Goal: Information Seeking & Learning: Learn about a topic

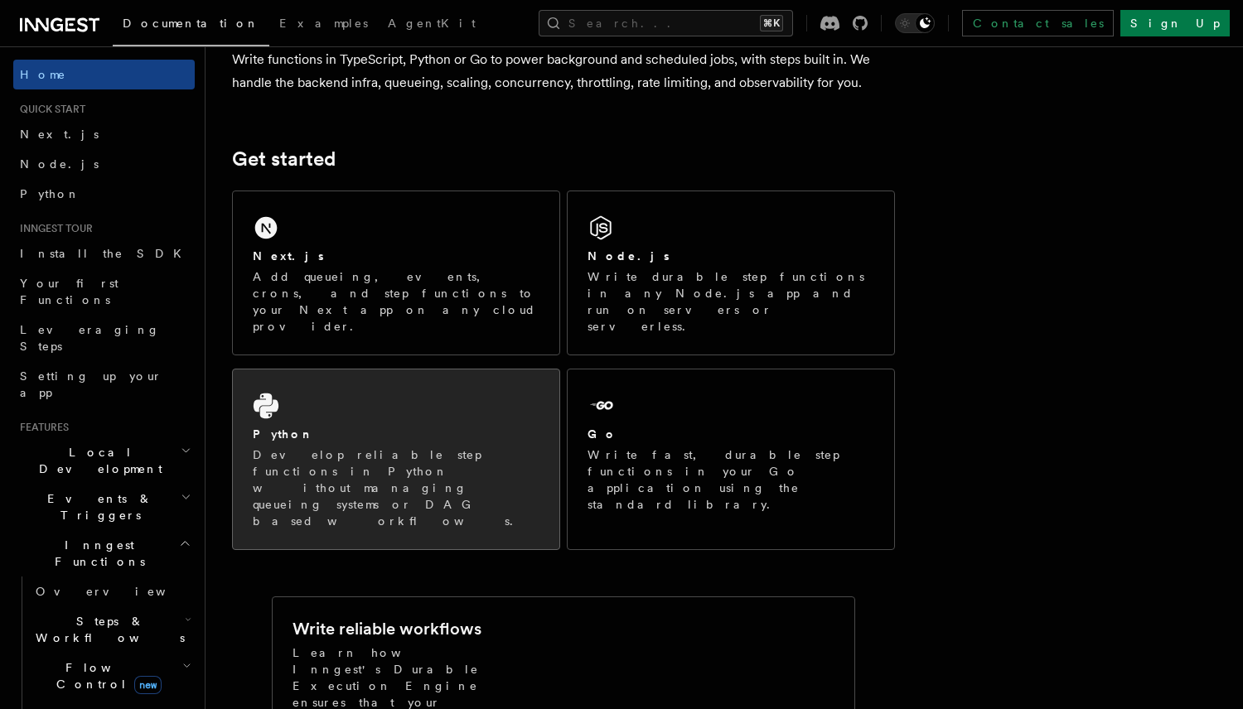
scroll to position [172, 0]
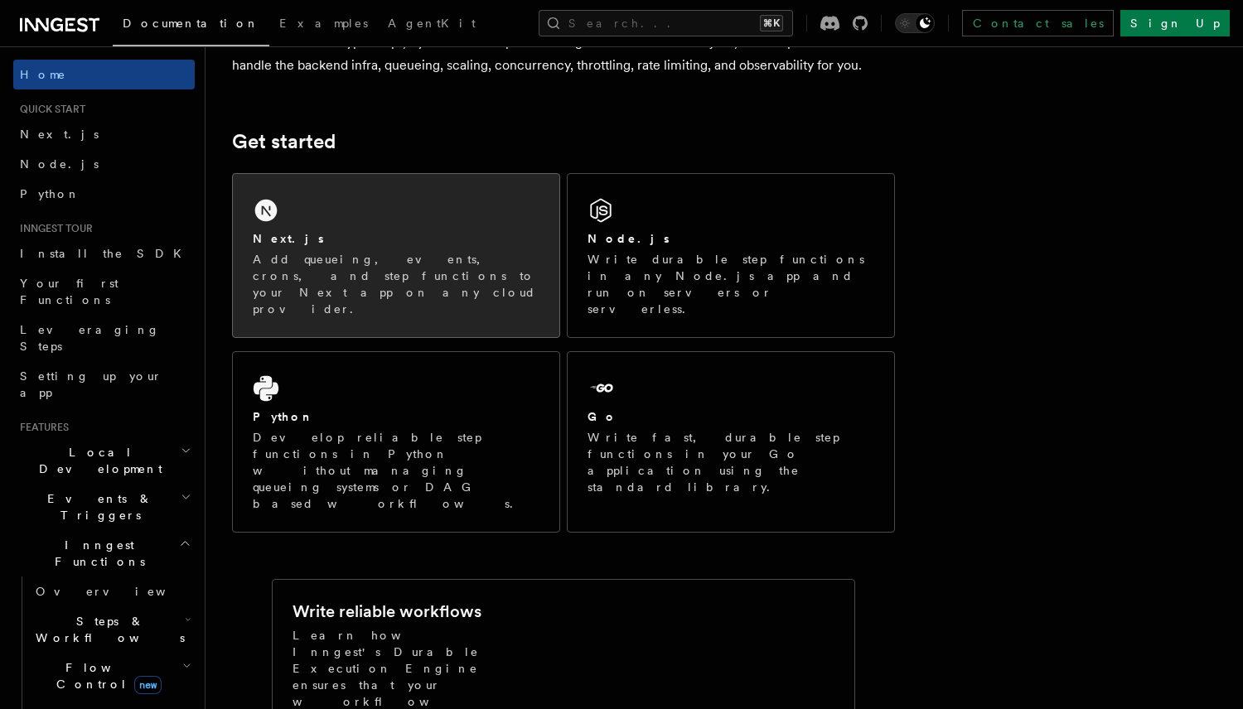
click at [339, 294] on div "Next.js Add queueing, events, crons, and step functions to your Next app on any…" at bounding box center [396, 255] width 326 height 163
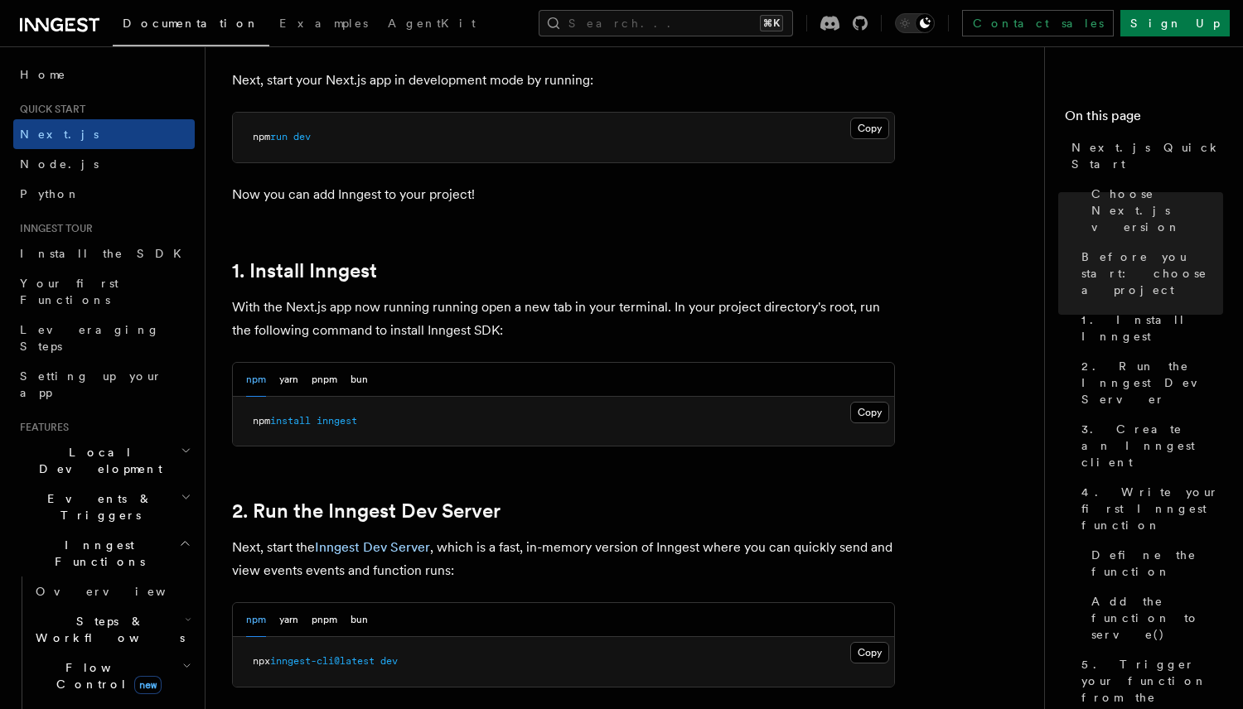
scroll to position [808, 0]
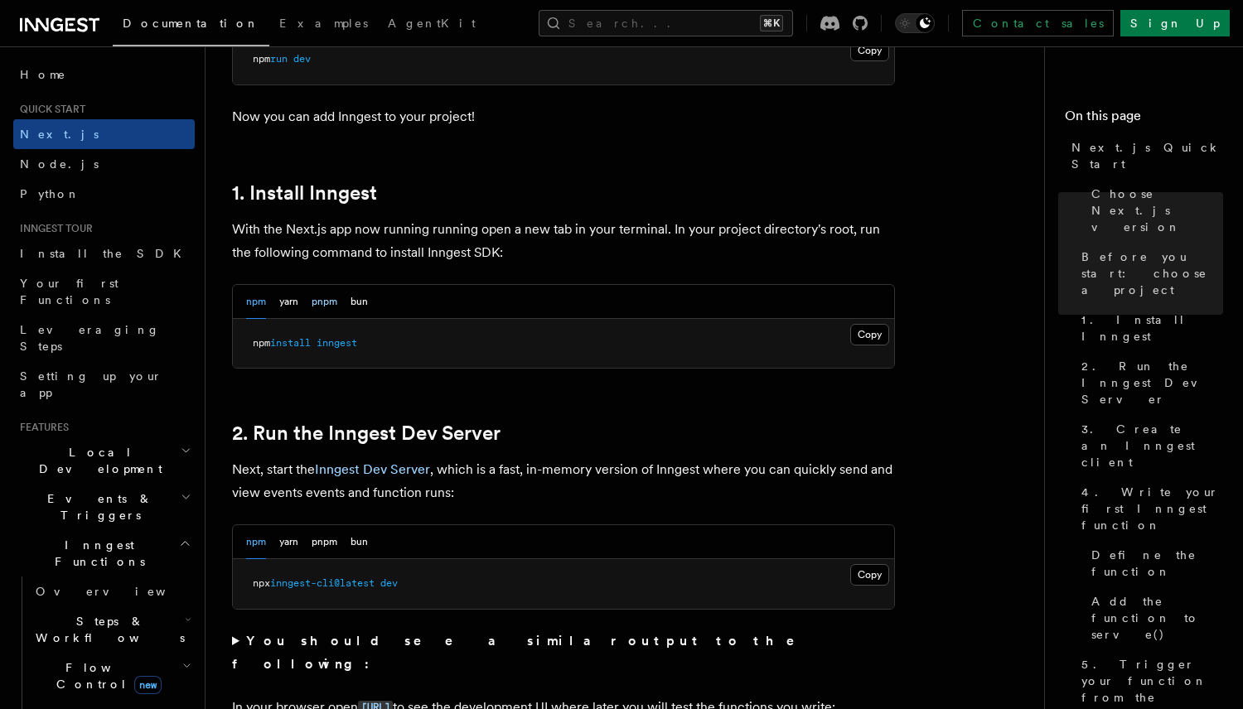
click at [321, 302] on button "pnpm" at bounding box center [325, 302] width 26 height 34
drag, startPoint x: 251, startPoint y: 343, endPoint x: 419, endPoint y: 343, distance: 168.2
click at [419, 343] on pre "pnpm add inngest" at bounding box center [563, 344] width 661 height 50
copy span "pnpm add inngest"
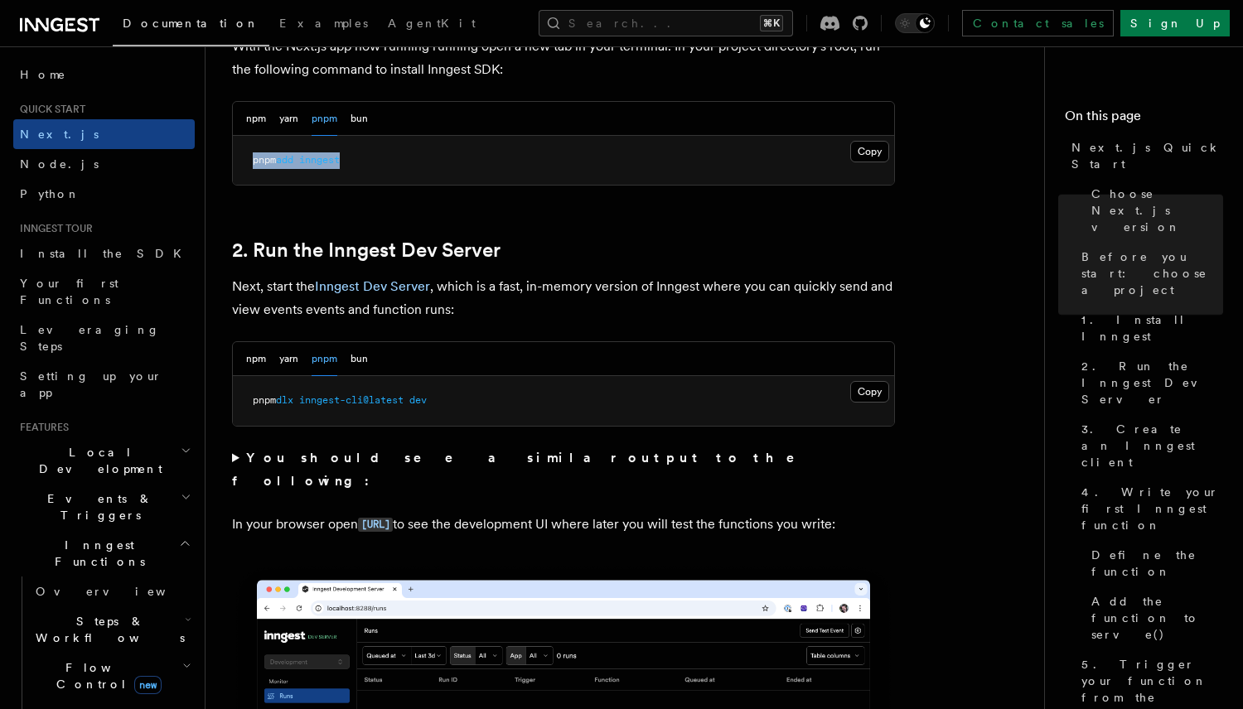
scroll to position [1030, 0]
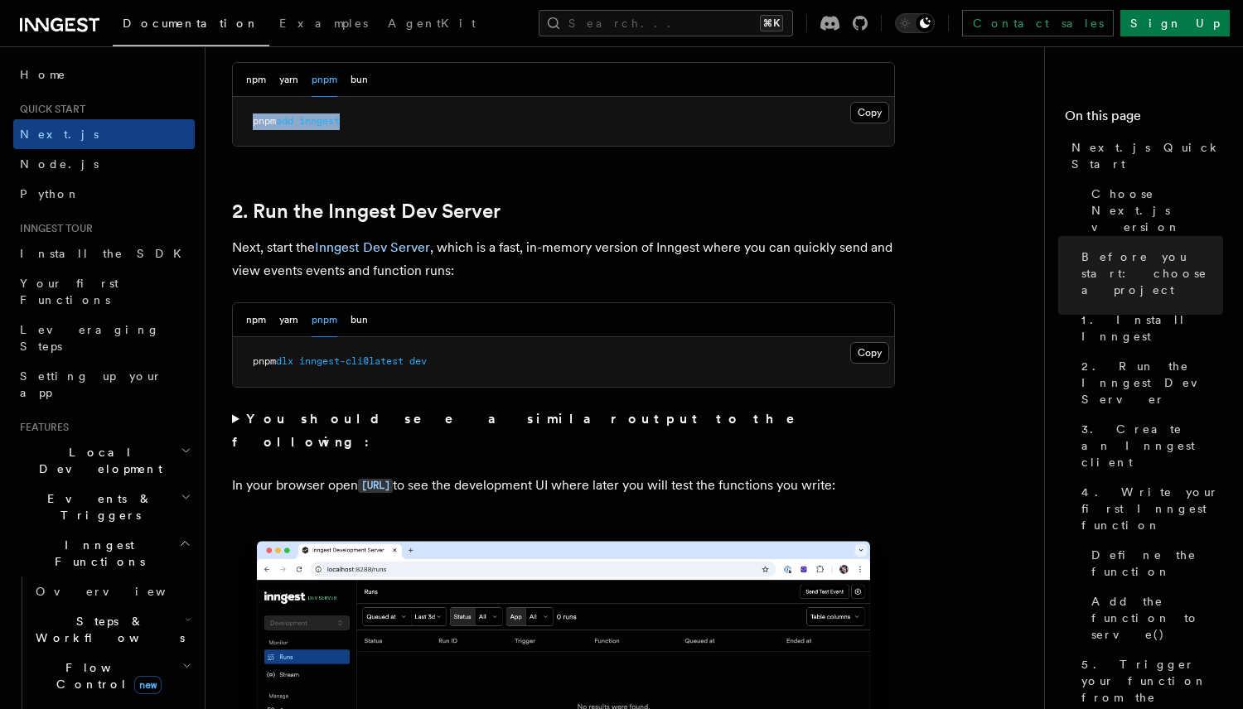
click at [451, 424] on strong "You should see a similar output to the following:" at bounding box center [525, 430] width 586 height 39
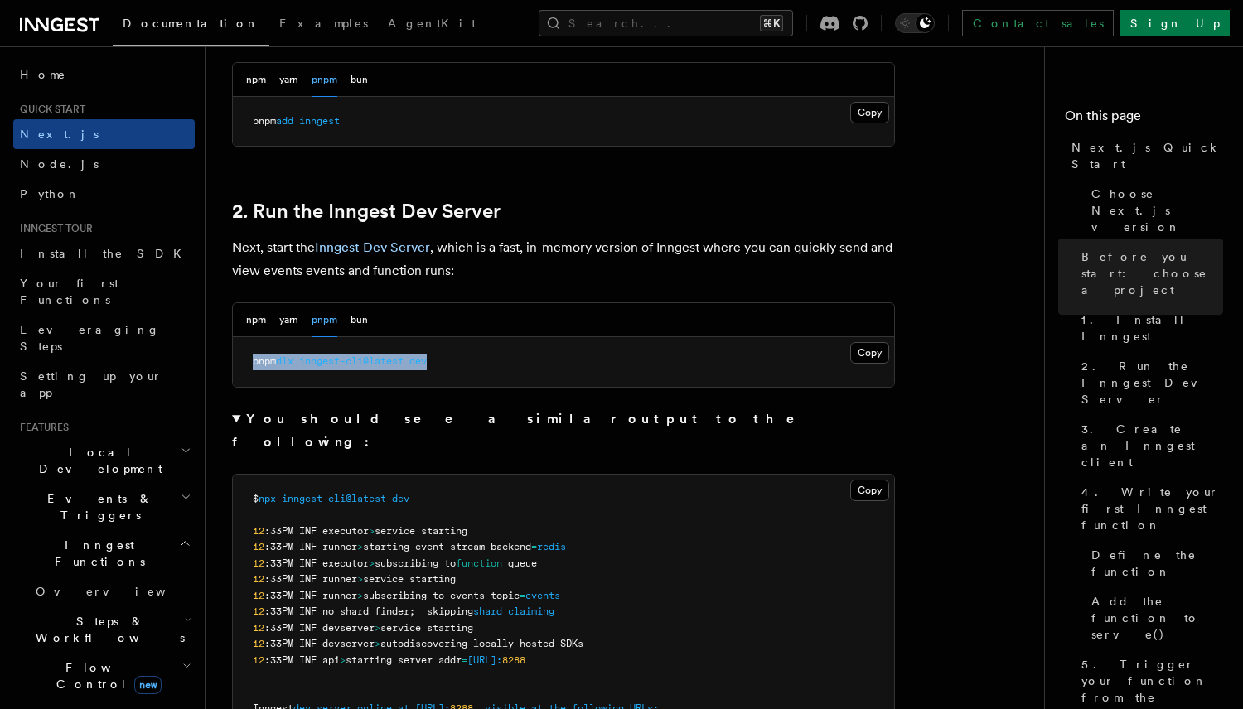
drag, startPoint x: 239, startPoint y: 360, endPoint x: 529, endPoint y: 360, distance: 289.1
click at [529, 360] on pre "pnpm dlx inngest-cli@latest dev" at bounding box center [563, 362] width 661 height 50
copy span "pnpm dlx inngest-cli@latest dev"
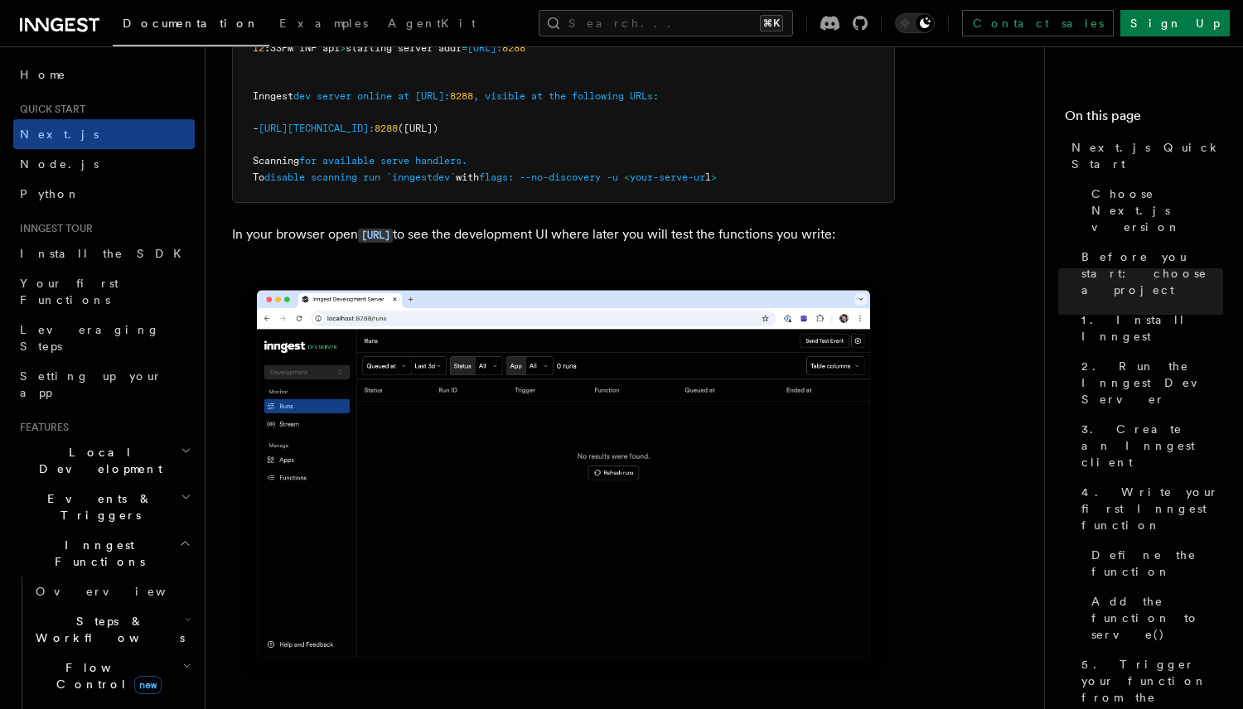
scroll to position [1673, 0]
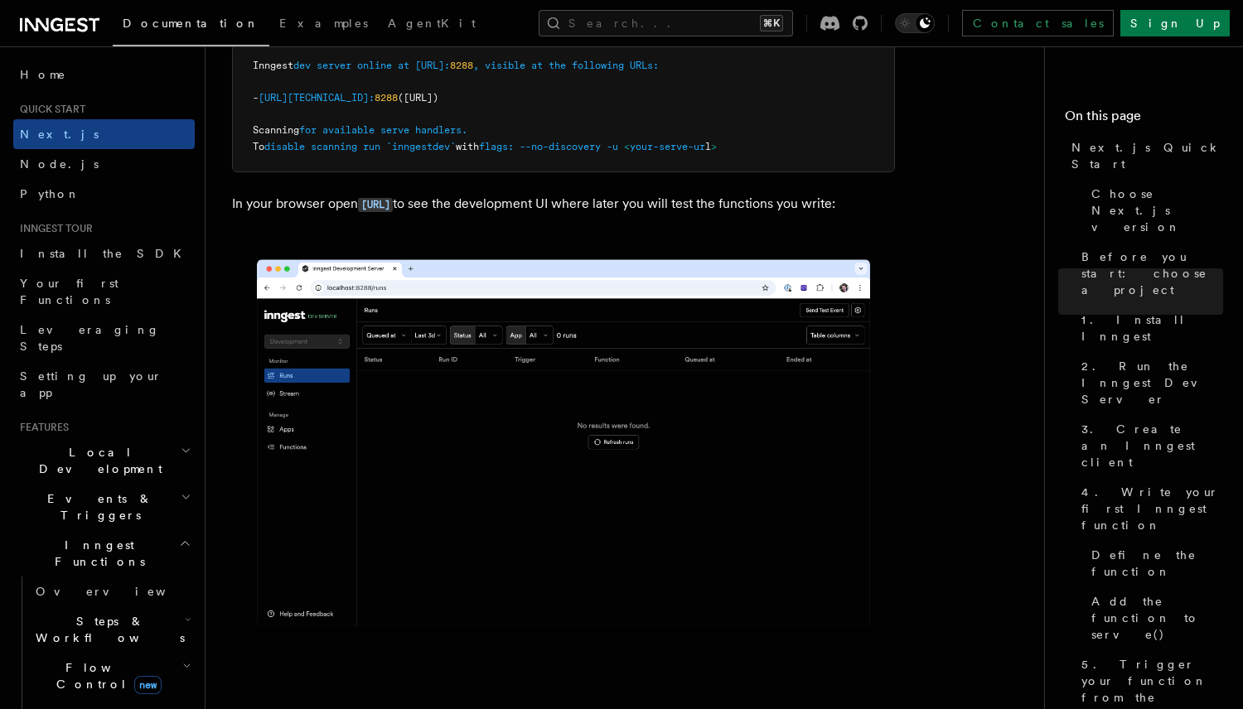
click at [802, 441] on img at bounding box center [563, 451] width 663 height 417
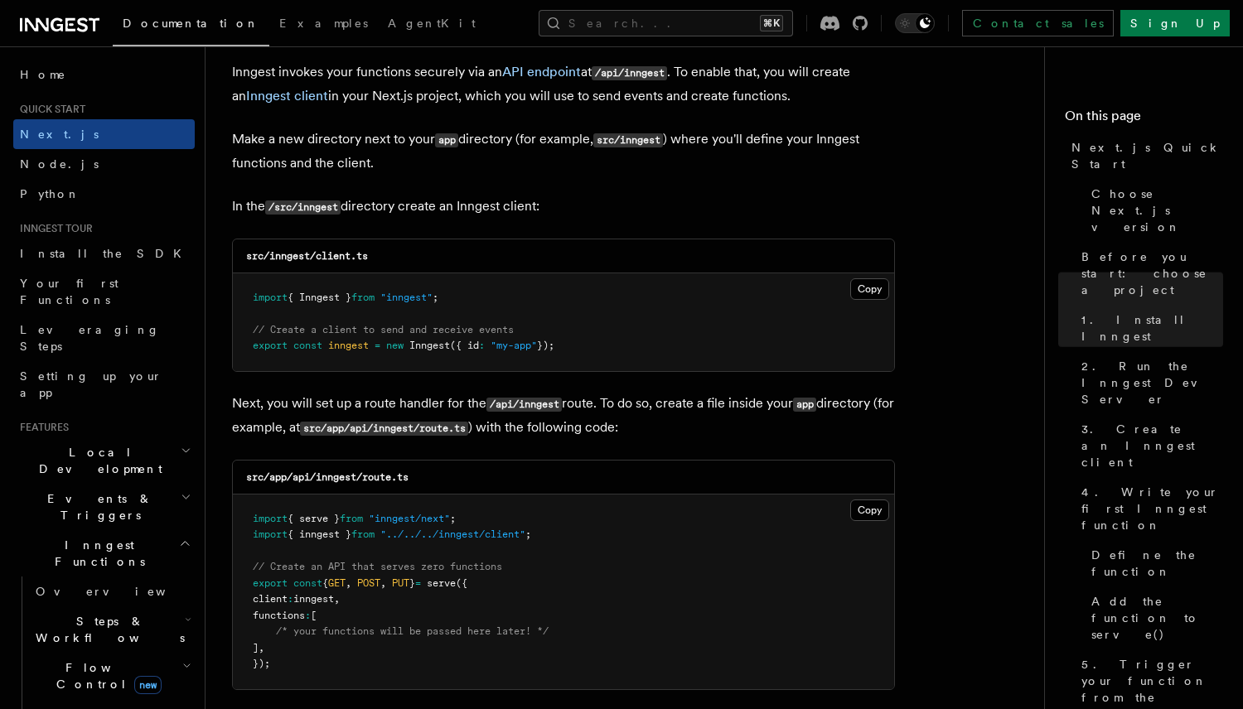
scroll to position [2515, 0]
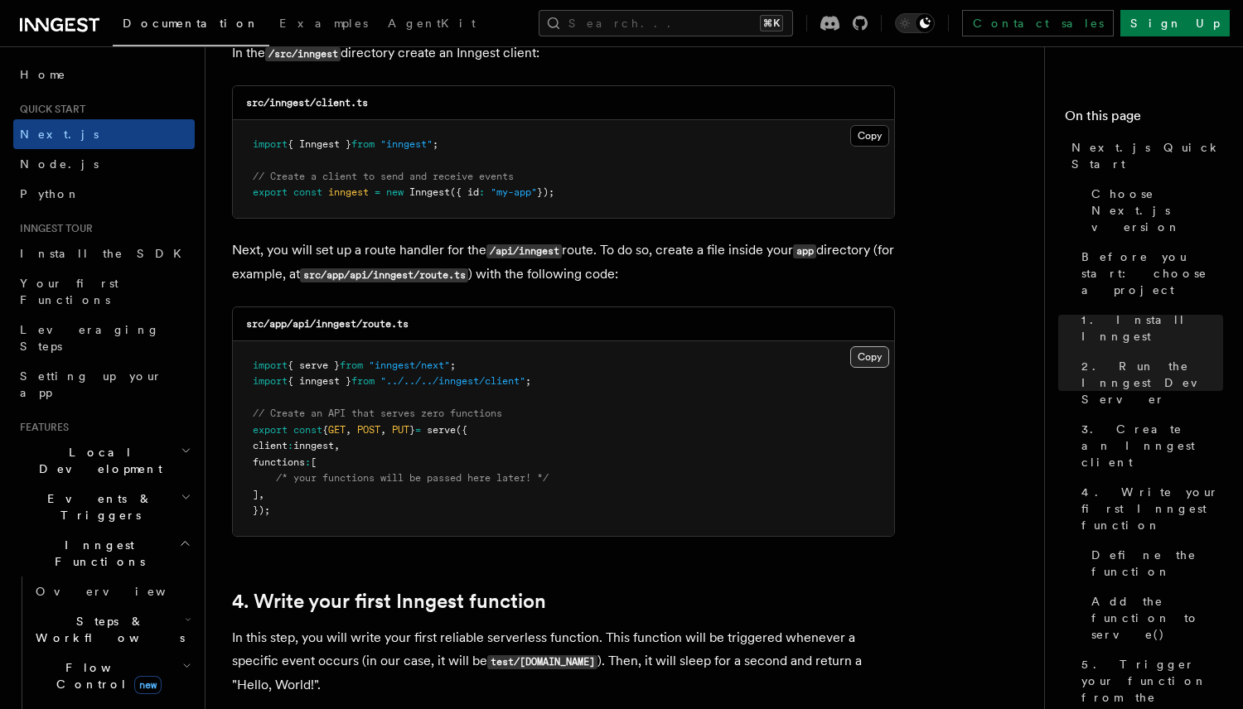
click at [865, 361] on button "Copy Copied" at bounding box center [869, 357] width 39 height 22
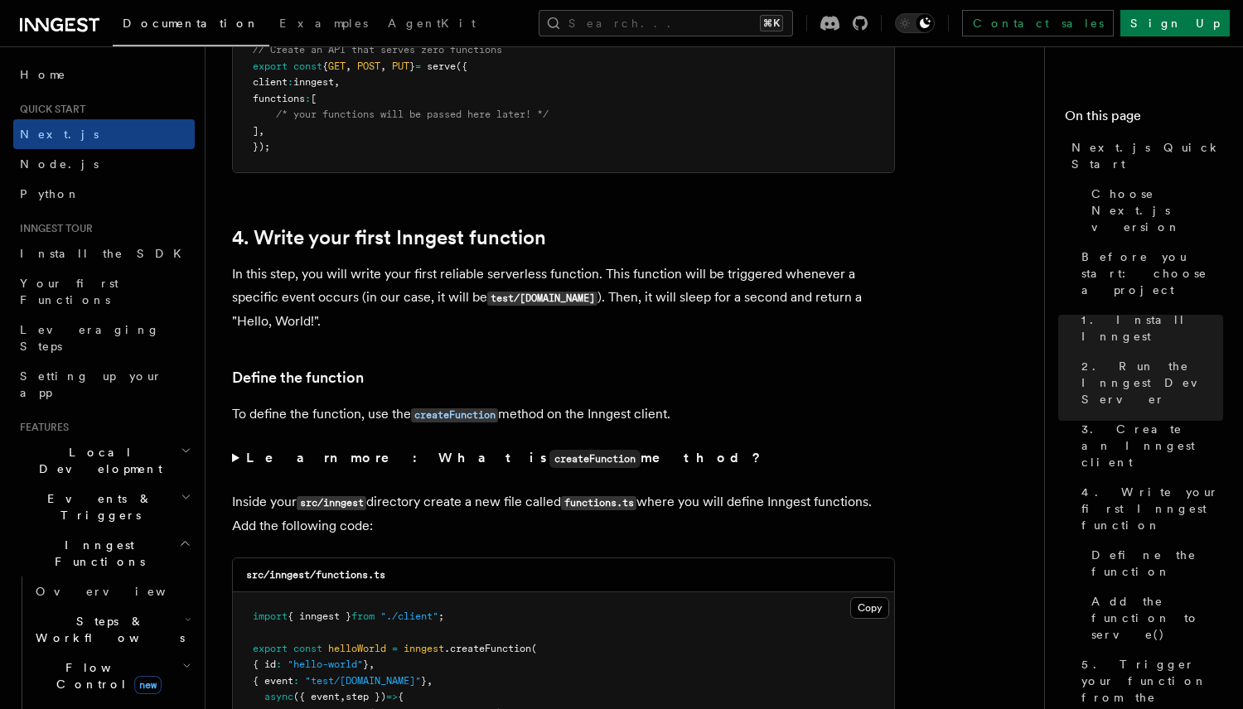
scroll to position [3136, 0]
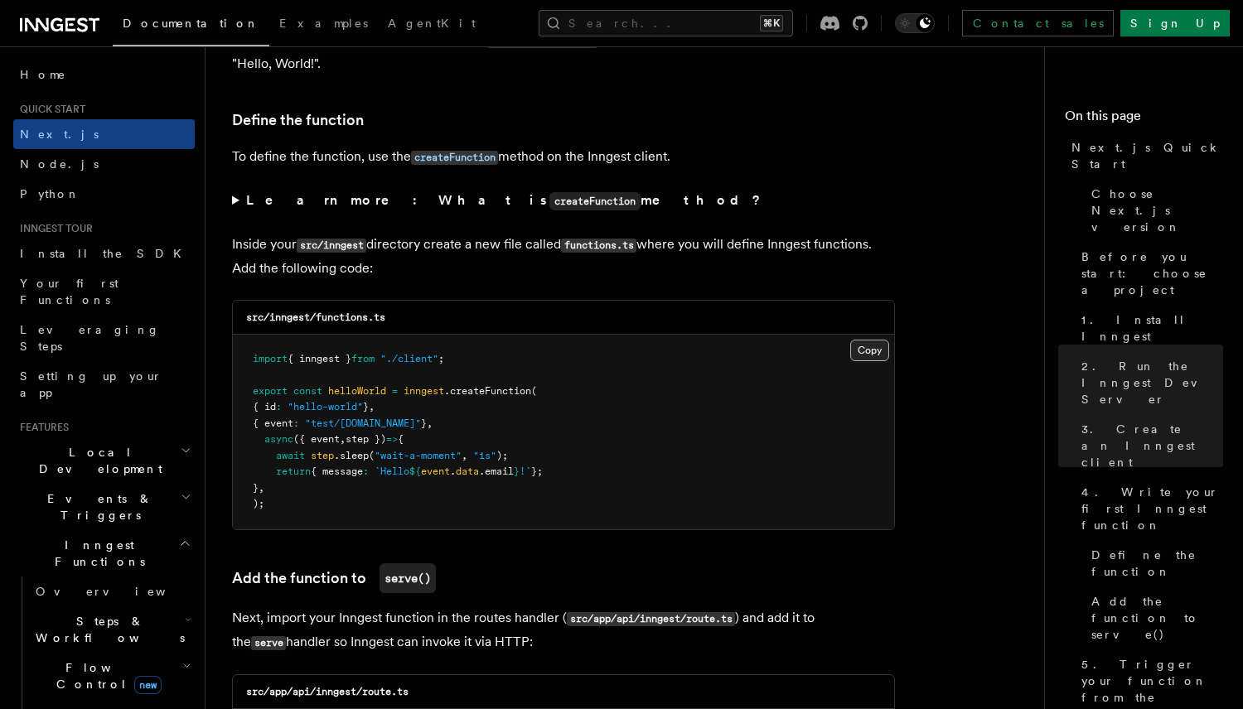
click at [872, 353] on button "Copy Copied" at bounding box center [869, 351] width 39 height 22
click at [626, 361] on pre "import { inngest } from "./client" ; export const helloWorld = inngest .createF…" at bounding box center [563, 432] width 661 height 195
click at [714, 25] on button "Search... ⌘K" at bounding box center [666, 23] width 254 height 27
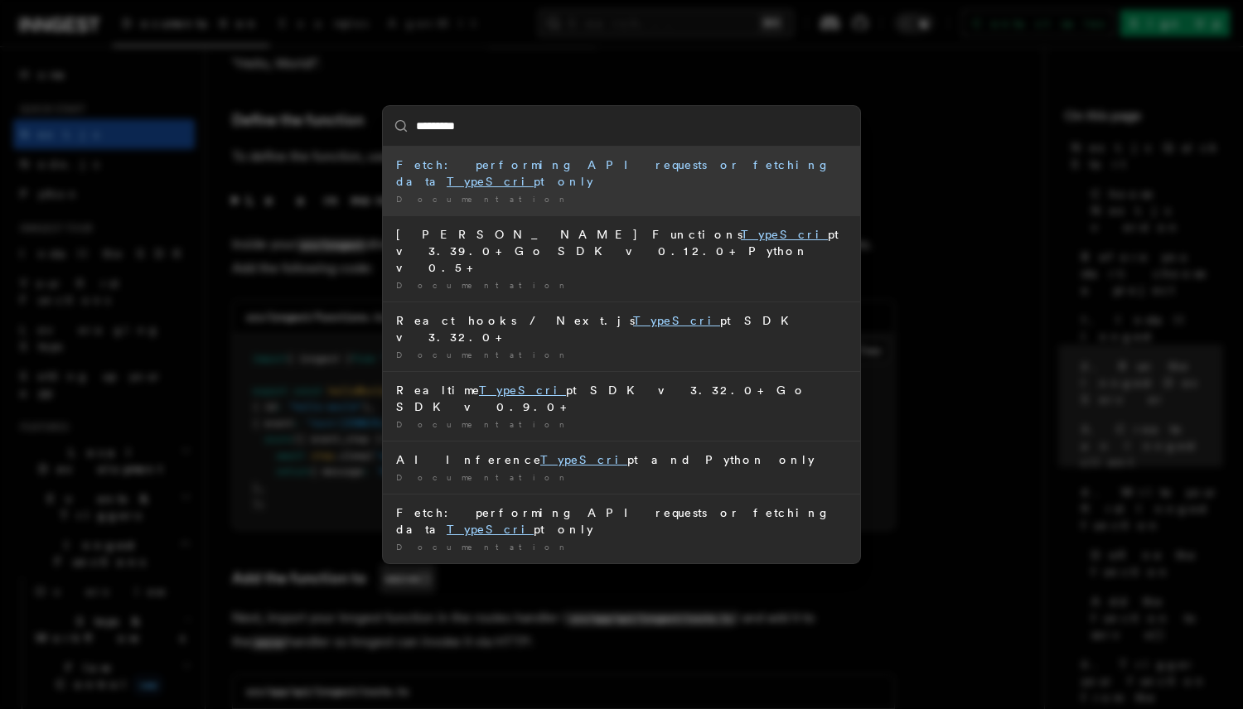
type input "**********"
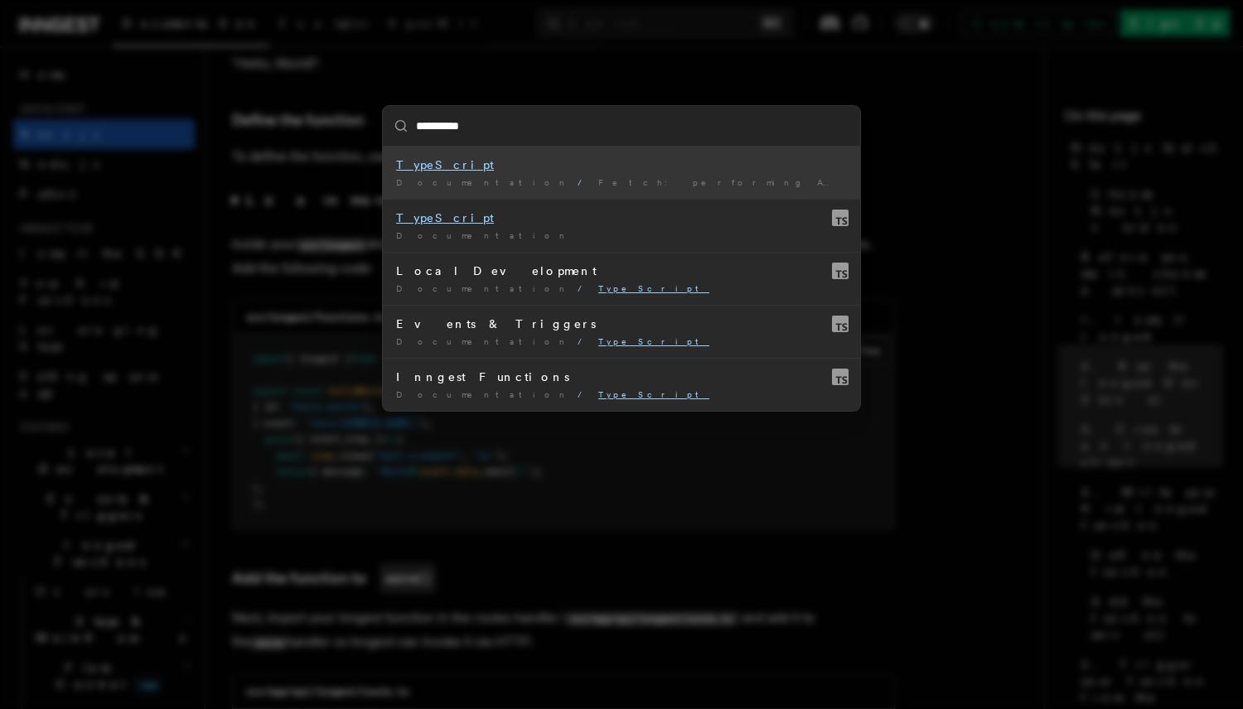
click at [553, 174] on li "TypeScript Documentation / Fetch: performing API requests or fetching data Type…" at bounding box center [621, 173] width 477 height 52
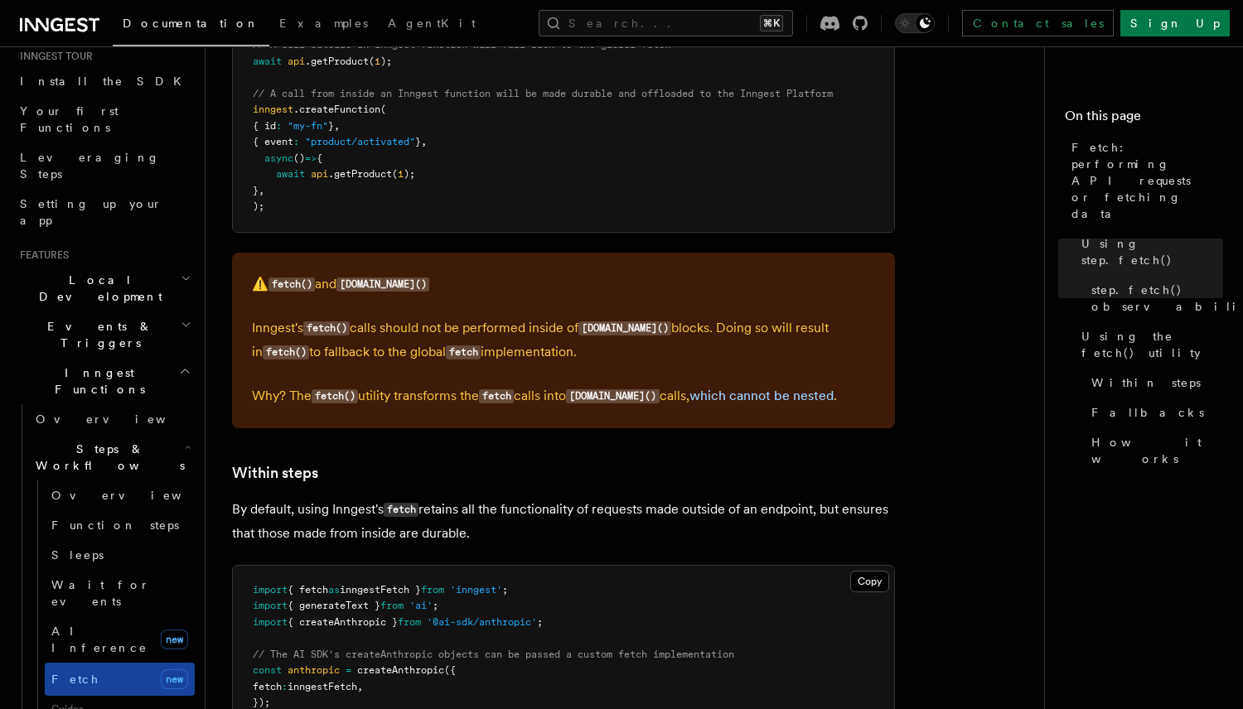
scroll to position [200, 0]
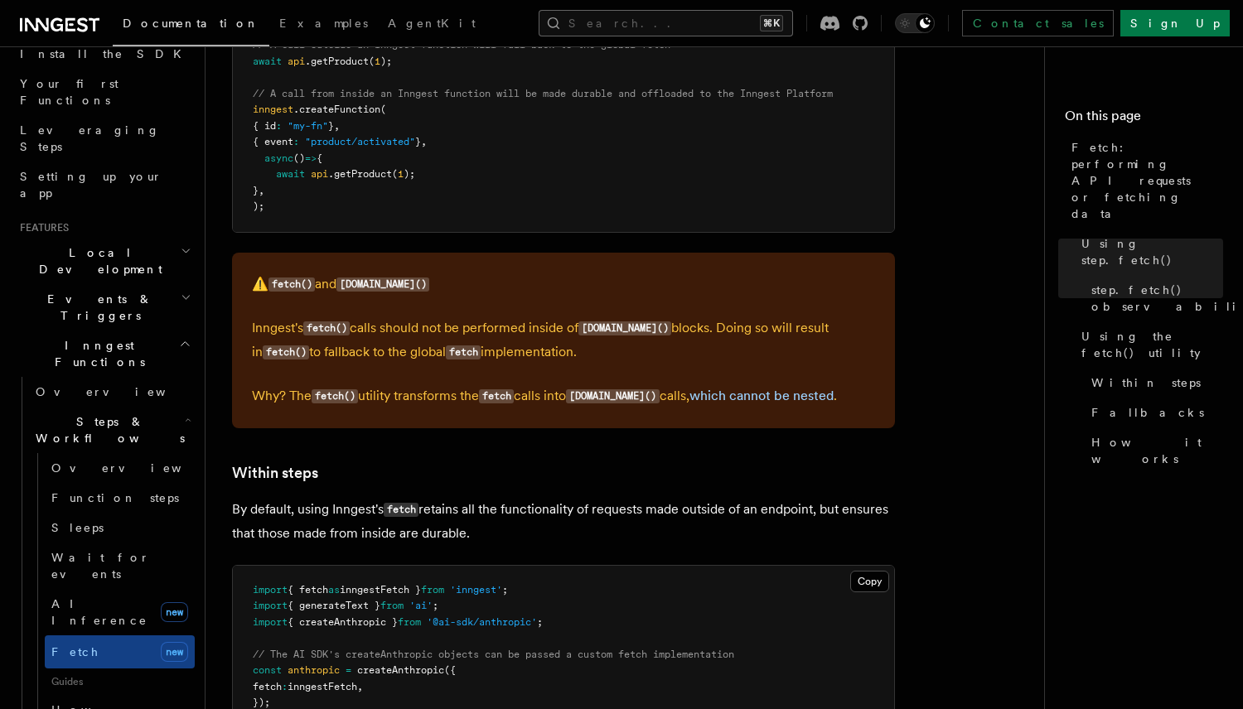
click at [657, 36] on button "Search... ⌘K" at bounding box center [666, 23] width 254 height 27
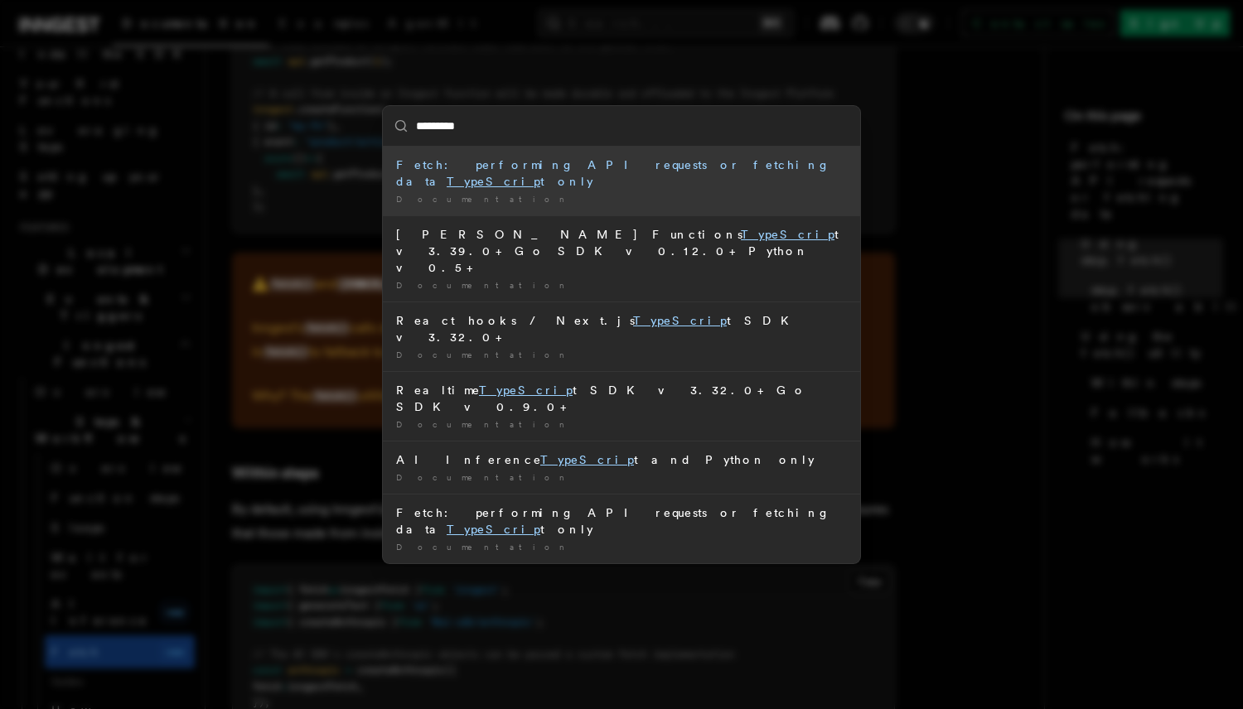
type input "**********"
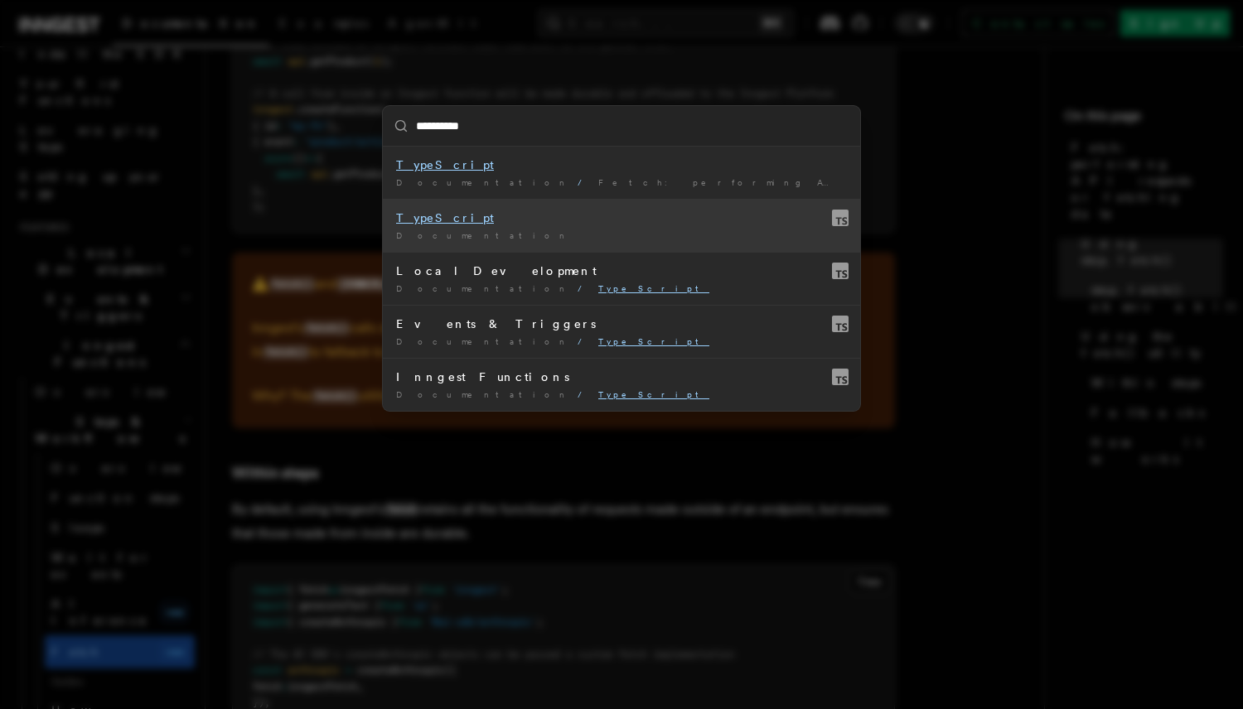
click at [441, 225] on mark "TypeScript" at bounding box center [445, 217] width 98 height 13
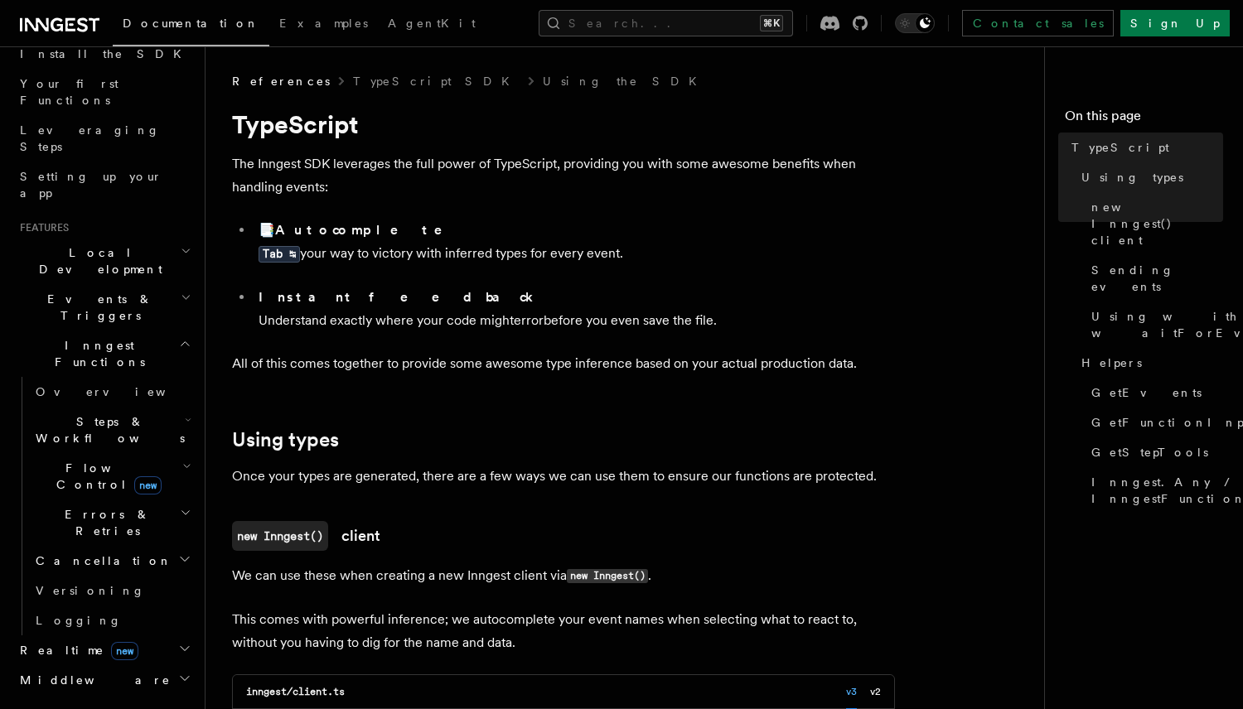
scroll to position [419, 0]
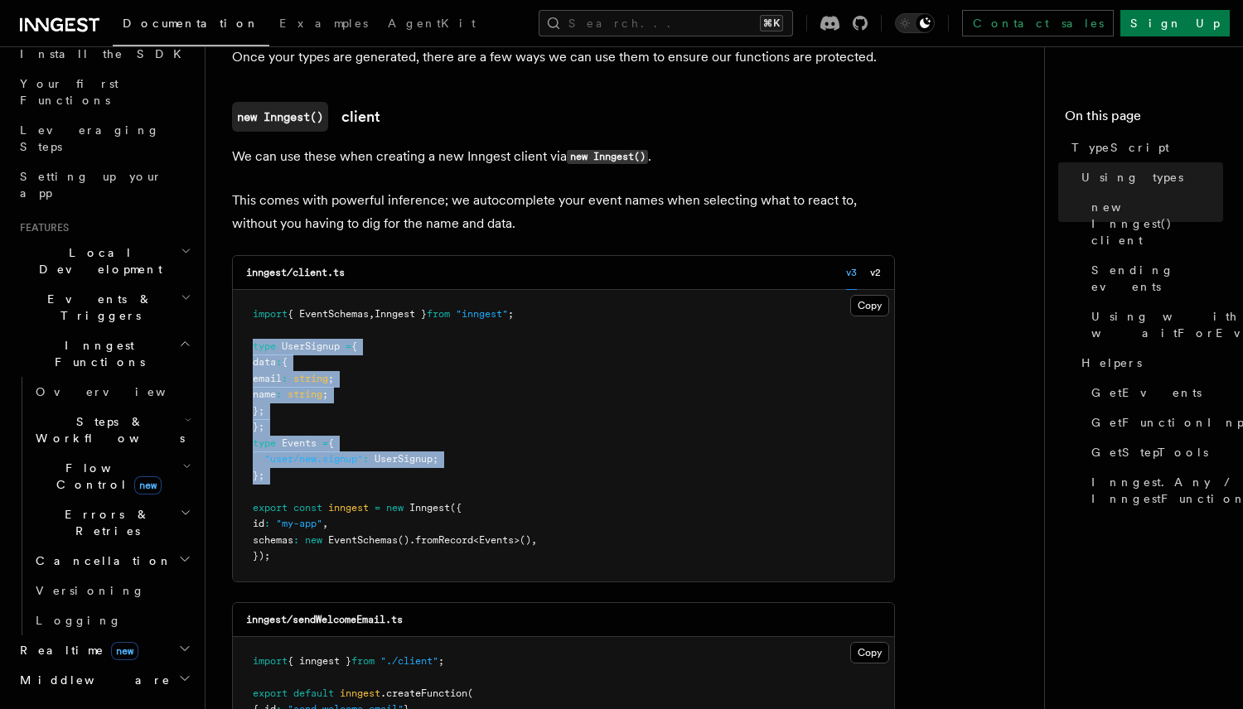
drag, startPoint x: 250, startPoint y: 344, endPoint x: 318, endPoint y: 486, distance: 157.1
click at [318, 486] on pre "import { EventSchemas , Inngest } from "inngest" ; type UserSignup = { data : {…" at bounding box center [563, 436] width 661 height 292
copy code "type UserSignup = { data : { email : string ; name : string ; }; }; type Events…"
click at [471, 451] on pre "import { EventSchemas , Inngest } from "inngest" ; type UserSignup = { data : {…" at bounding box center [563, 436] width 661 height 292
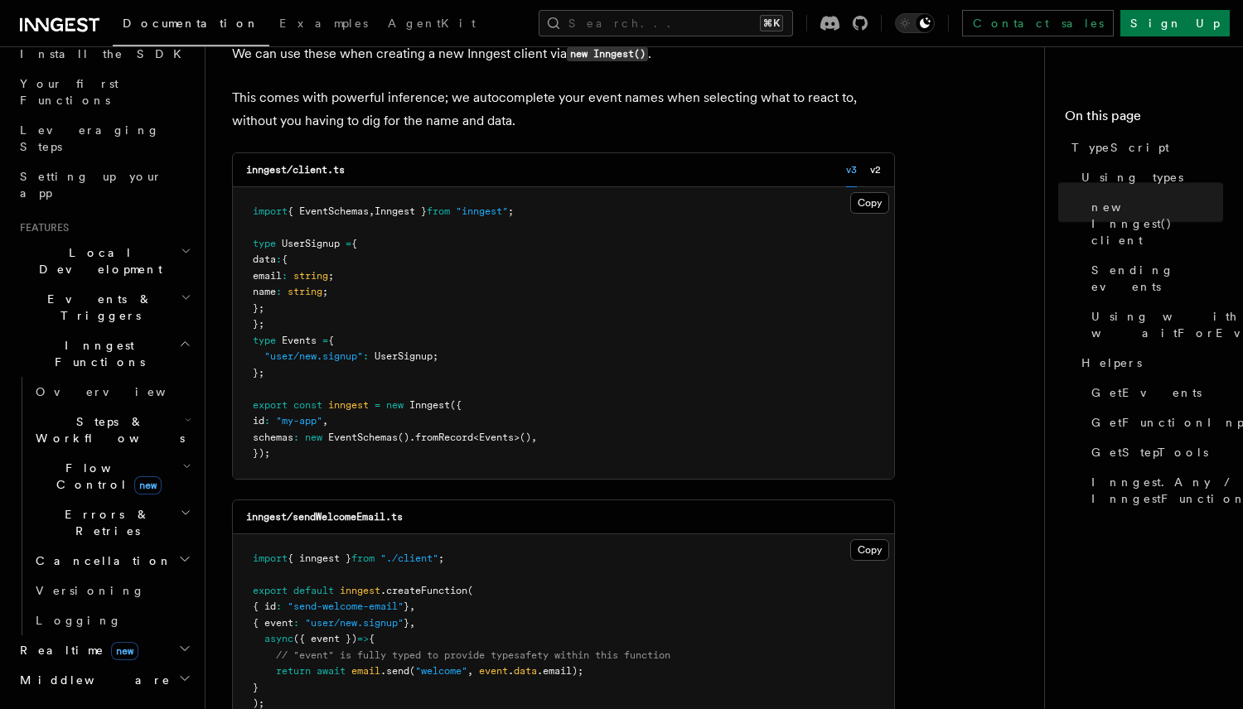
scroll to position [538, 0]
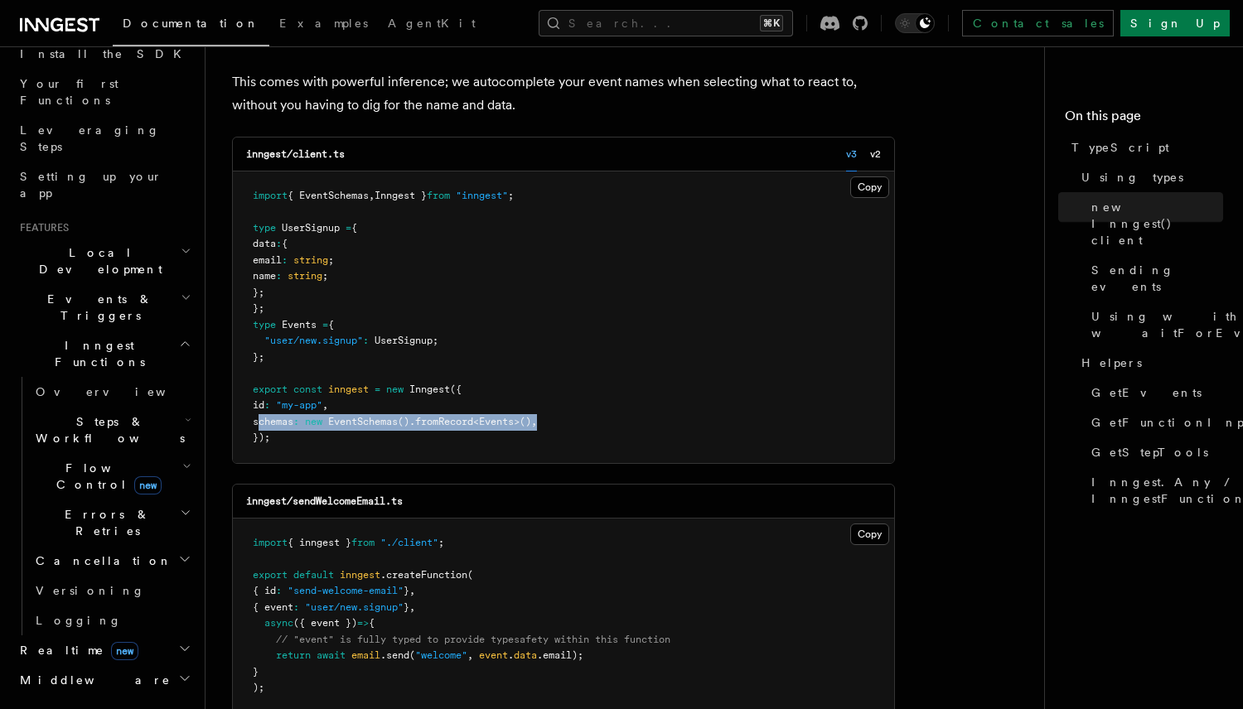
drag, startPoint x: 261, startPoint y: 422, endPoint x: 617, endPoint y: 422, distance: 356.3
click at [617, 422] on pre "import { EventSchemas , Inngest } from "inngest" ; type UserSignup = { data : {…" at bounding box center [563, 318] width 661 height 292
copy span "schemas : new EventSchemas () .fromRecord < Events >() ,"
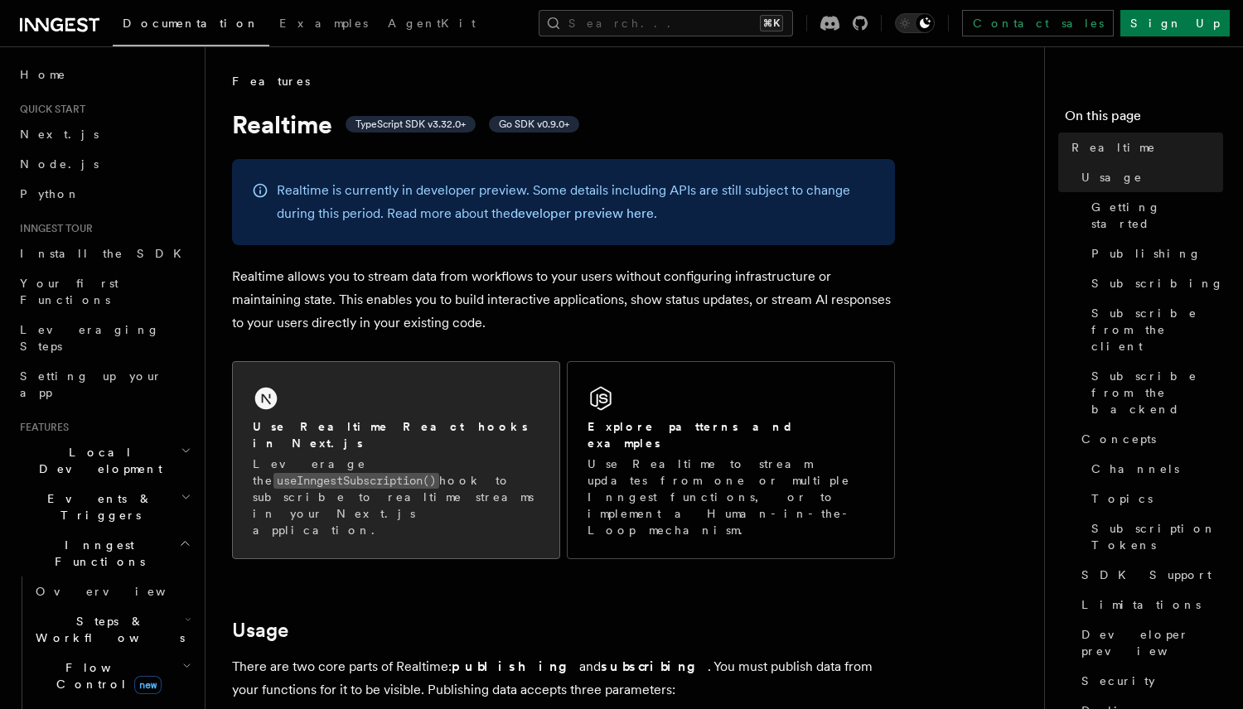
click at [490, 399] on div "Use Realtime React hooks in Next.js Leverage the useInngestSubscription() hook …" at bounding box center [396, 460] width 326 height 196
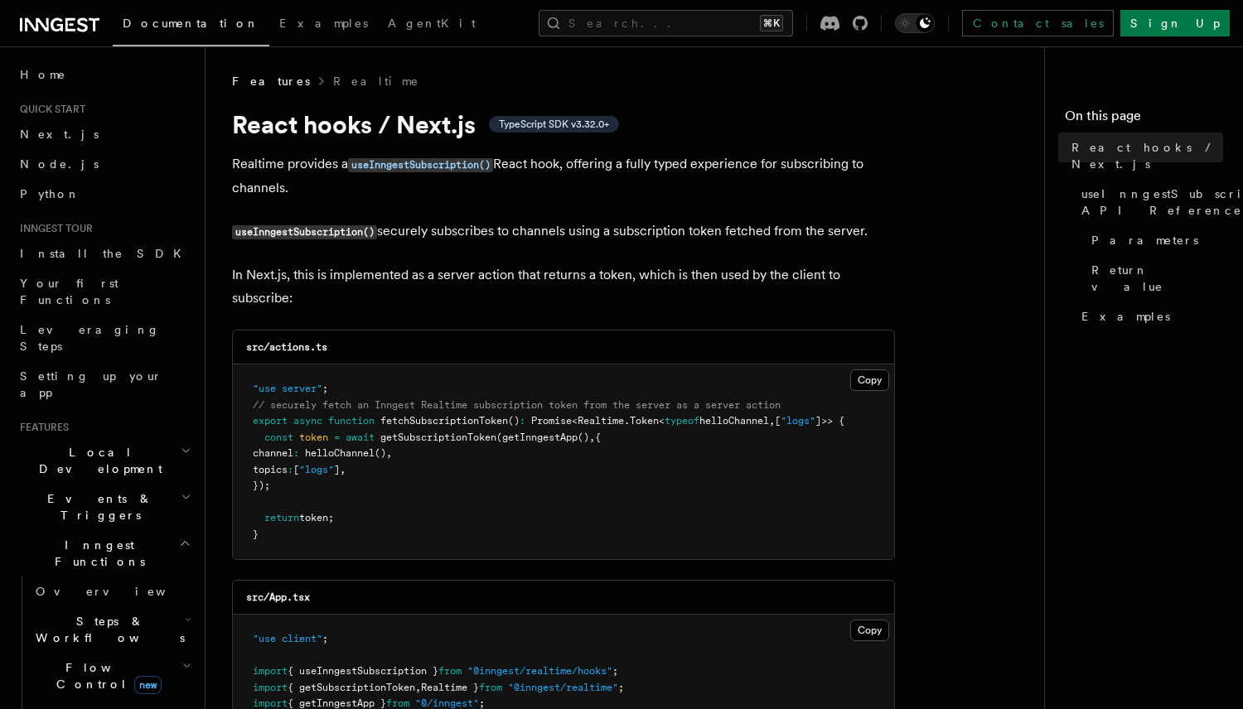
scroll to position [64, 0]
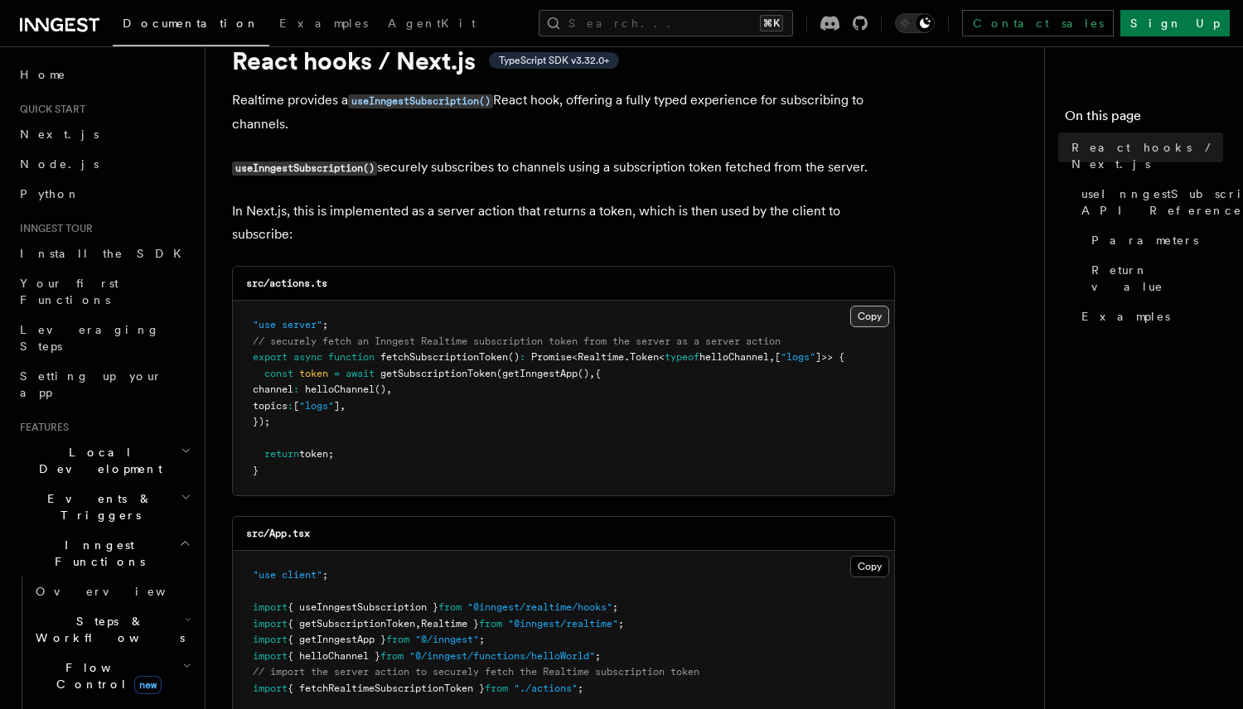
click at [868, 313] on button "Copy Copied" at bounding box center [869, 317] width 39 height 22
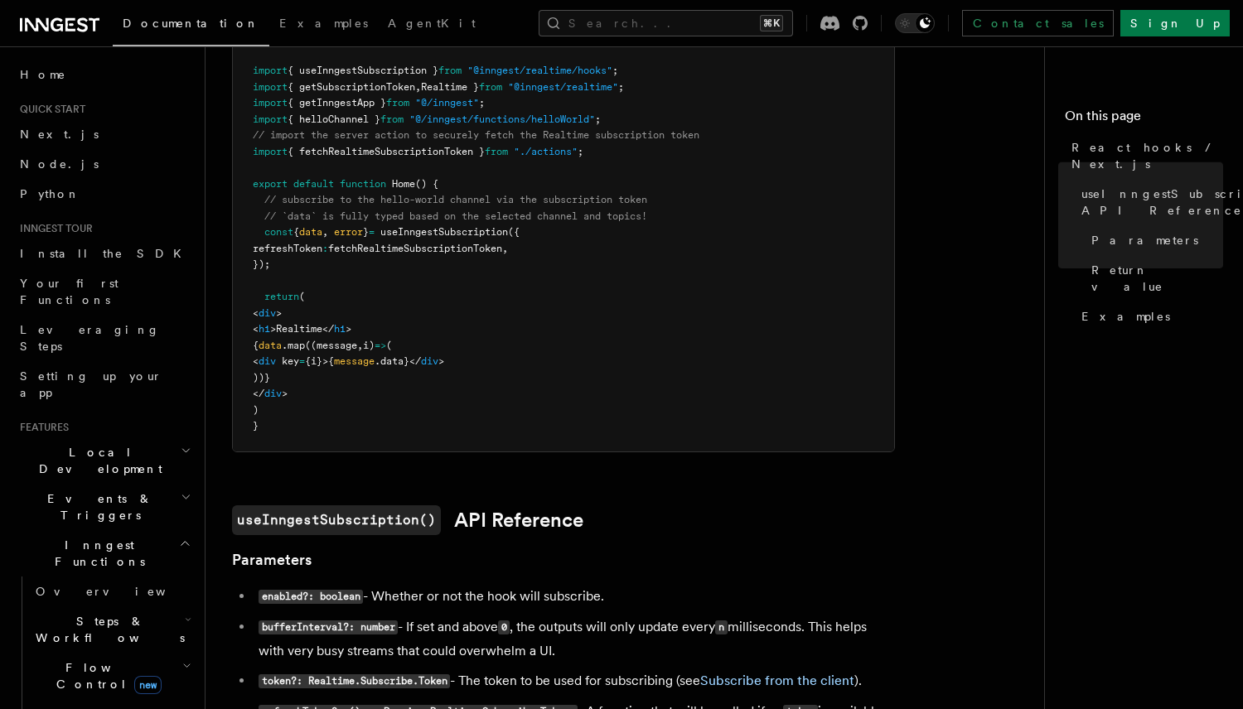
scroll to position [0, 0]
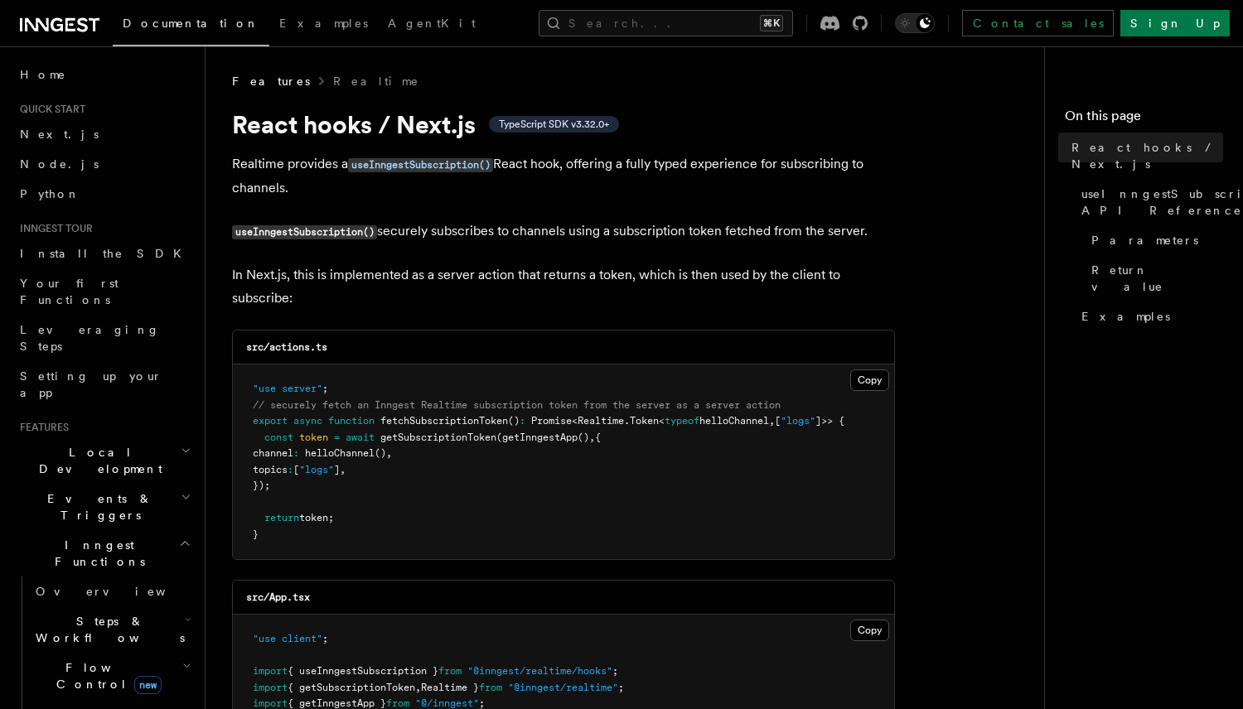
click at [556, 117] on span "TypeScript SDK v3.32.0+" at bounding box center [554, 124] width 130 height 17
click at [333, 80] on link "Realtime" at bounding box center [376, 81] width 87 height 17
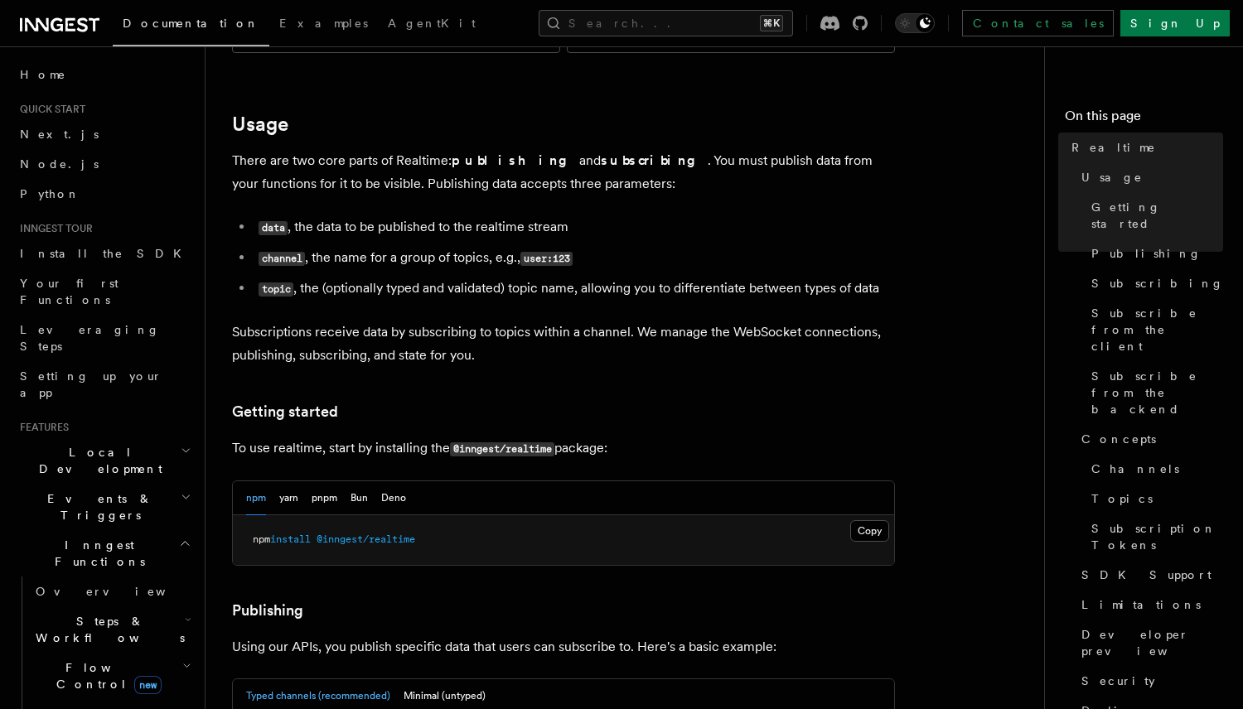
scroll to position [551, 0]
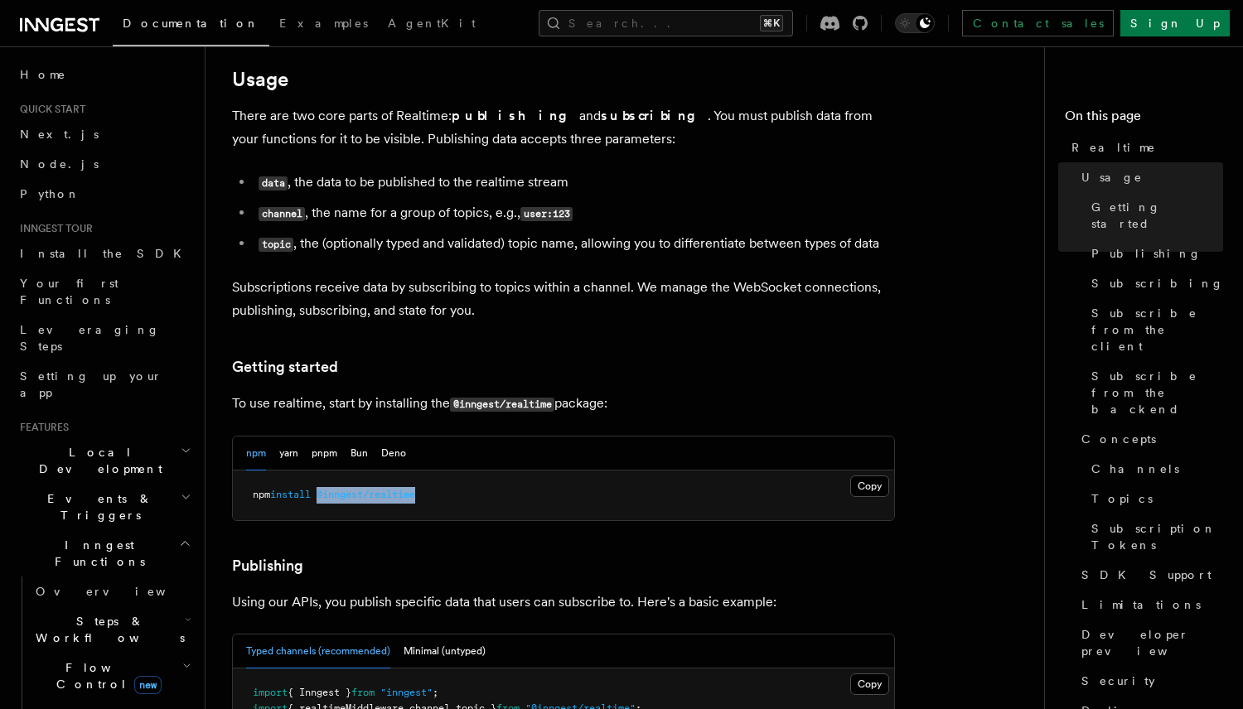
drag, startPoint x: 325, startPoint y: 446, endPoint x: 459, endPoint y: 446, distance: 134.2
click at [459, 471] on pre "npm install @inngest/realtime" at bounding box center [563, 496] width 661 height 50
copy span "@inngest/realtime"
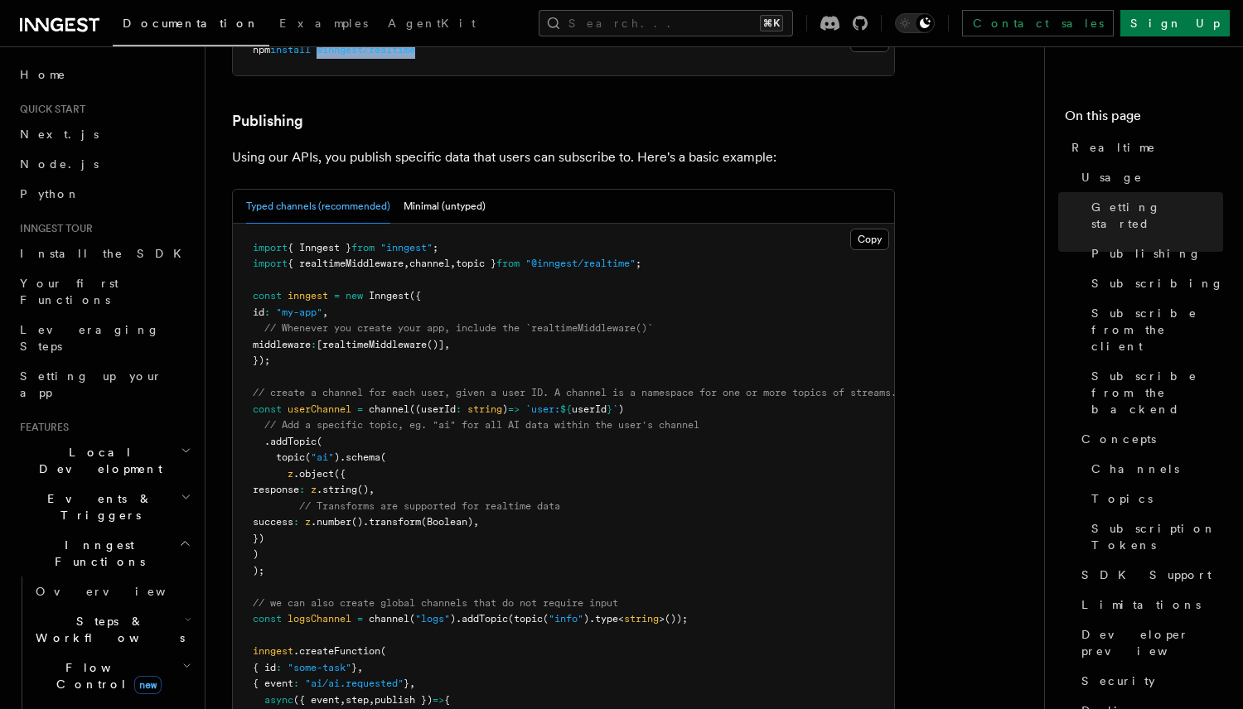
scroll to position [1005, 0]
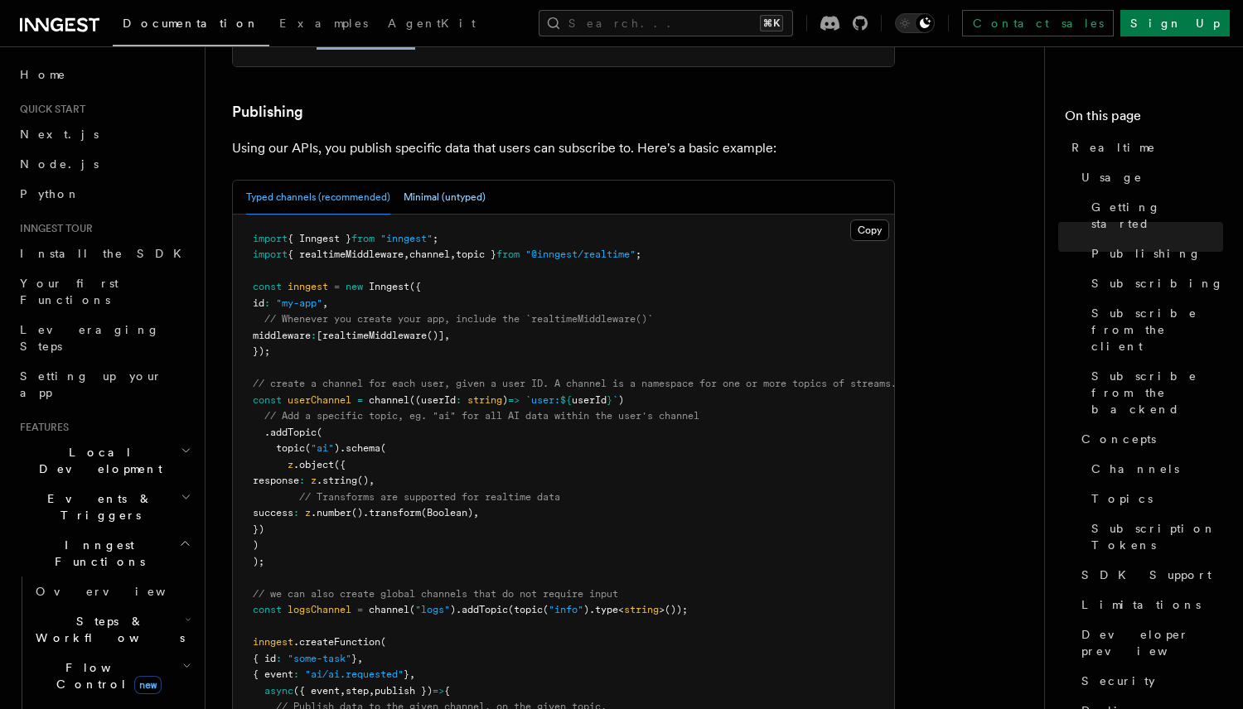
click at [447, 181] on button "Minimal (untyped)" at bounding box center [444, 198] width 82 height 34
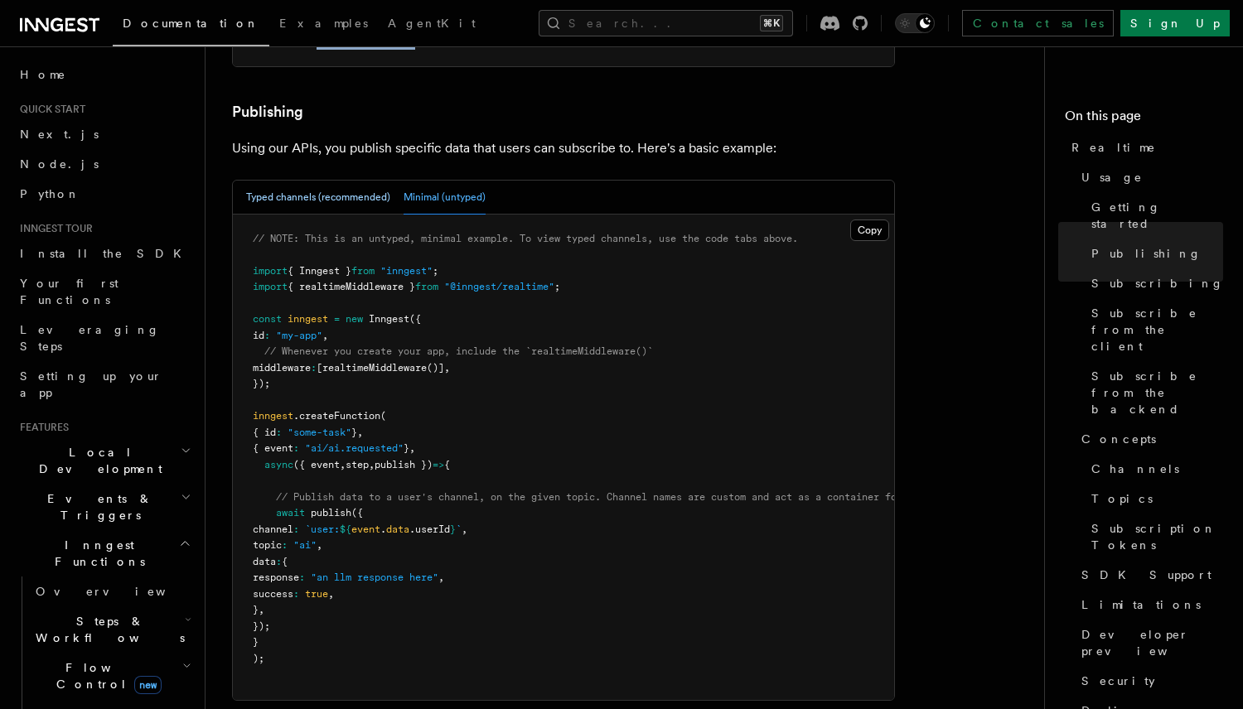
click at [365, 181] on button "Typed channels (recommended)" at bounding box center [318, 198] width 144 height 34
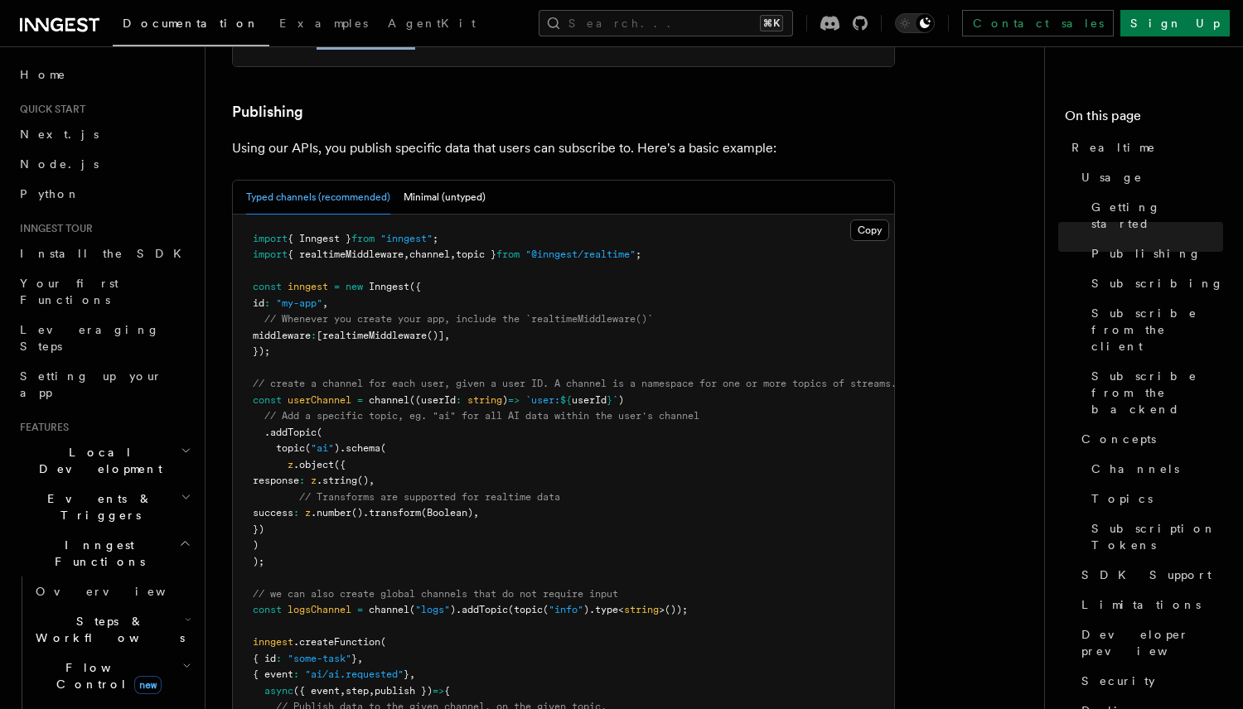
click at [521, 216] on pre "import { Inngest } from "inngest" ; import { realtimeMiddleware , channel , top…" at bounding box center [563, 554] width 661 height 679
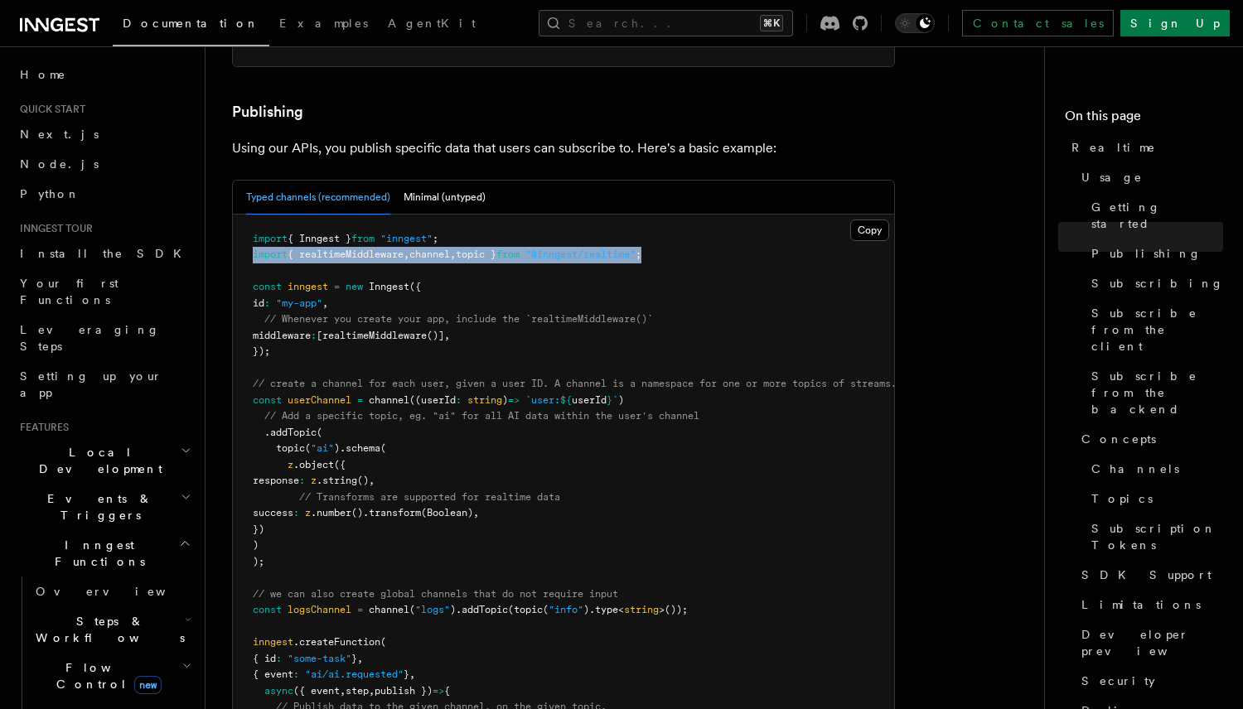
drag, startPoint x: 720, startPoint y: 206, endPoint x: 230, endPoint y: 206, distance: 489.6
copy span "import { realtimeMiddleware , channel , topic } from "@inngest/realtime" ;"
drag, startPoint x: 248, startPoint y: 345, endPoint x: 357, endPoint y: 510, distance: 197.8
click at [357, 510] on pre "import { Inngest } from "inngest" ; import { realtimeMiddleware , channel , top…" at bounding box center [563, 554] width 661 height 679
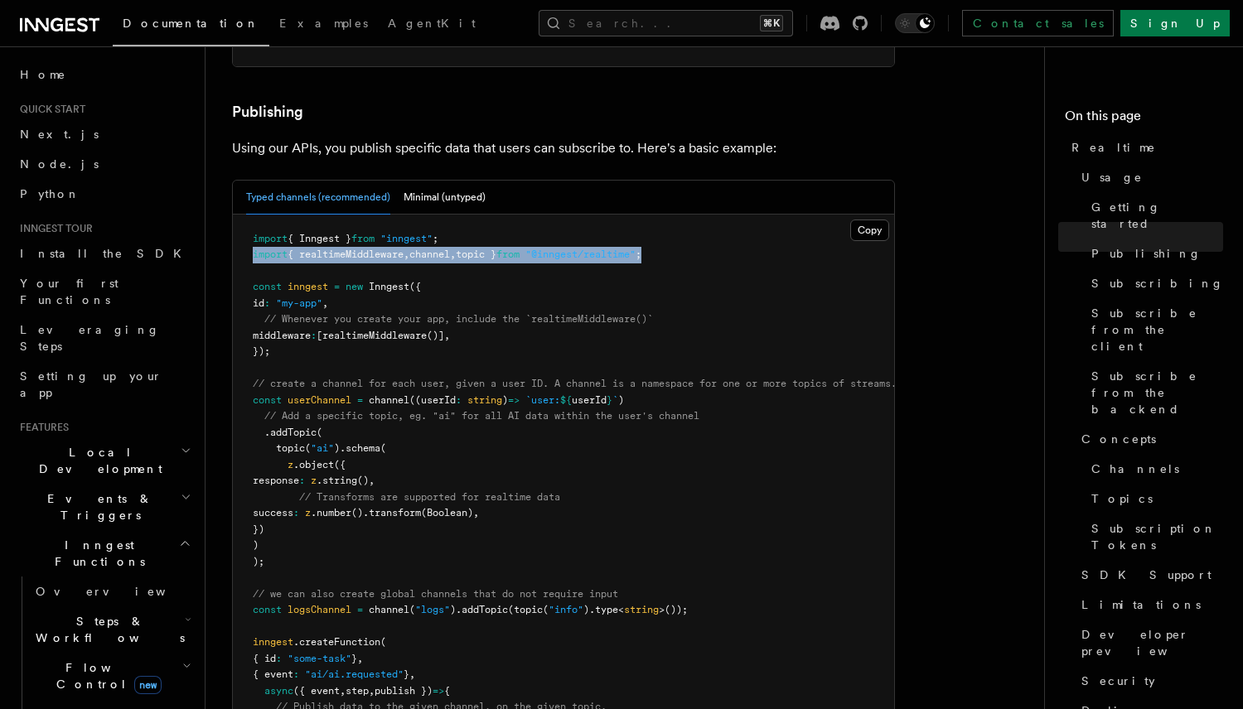
copy code "const userChannel = channel ((userId : string ) => `user: ${ userId } ` ) // Ad…"
drag, startPoint x: 563, startPoint y: 207, endPoint x: 666, endPoint y: 202, distance: 102.9
click at [635, 249] on span ""@inngest/realtime"" at bounding box center [580, 255] width 110 height 12
copy span "@inngest/realtime"
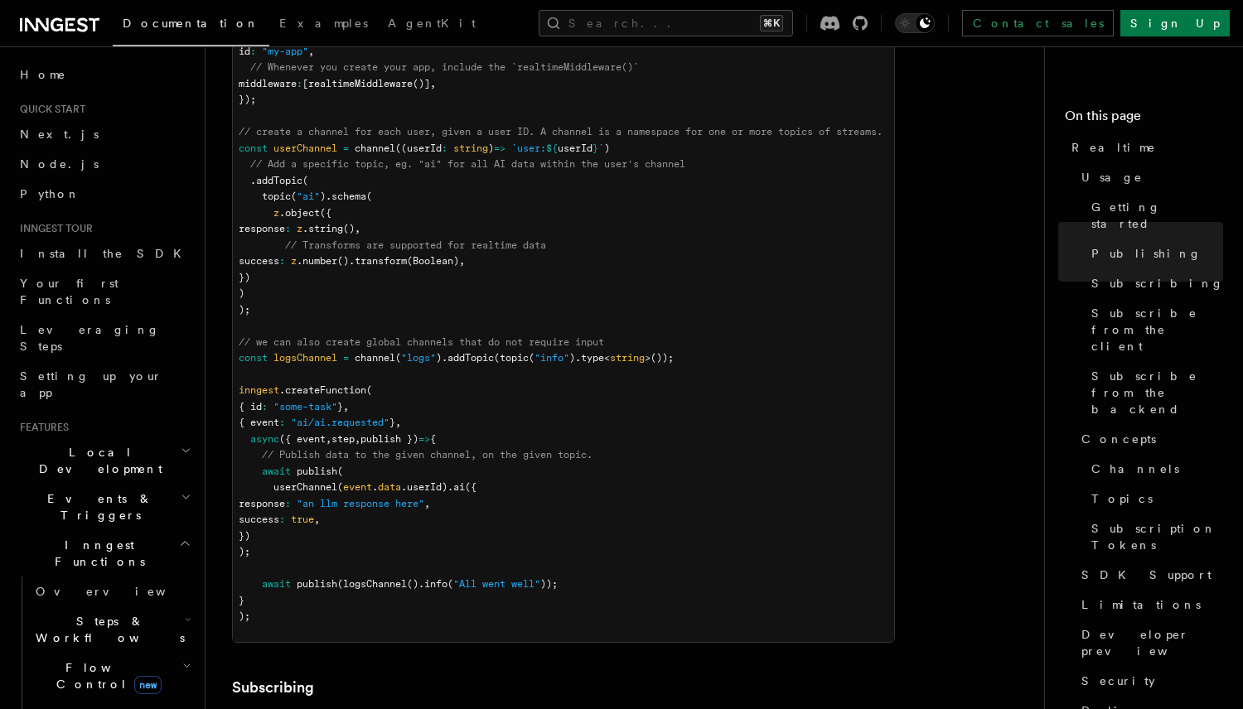
scroll to position [1059, 0]
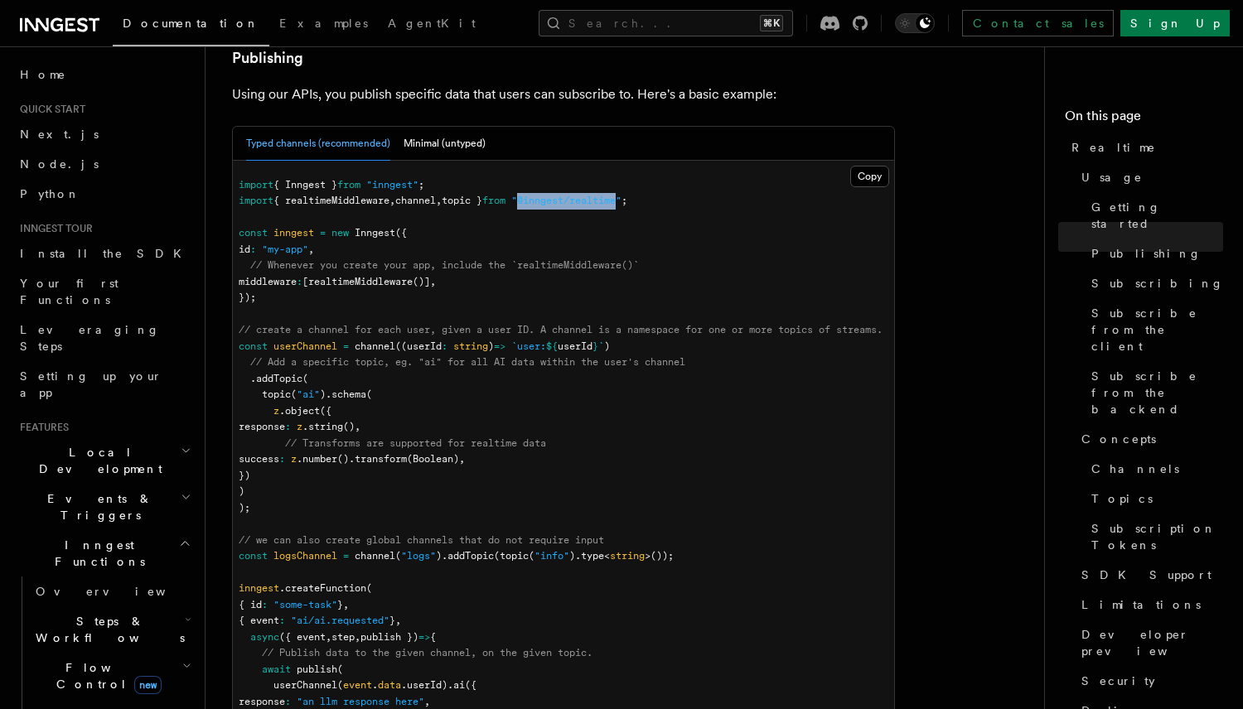
click at [542, 387] on pre "import { Inngest } from "inngest" ; import { realtimeMiddleware , channel , top…" at bounding box center [563, 500] width 661 height 679
drag, startPoint x: 248, startPoint y: 235, endPoint x: 506, endPoint y: 235, distance: 258.5
click at [506, 235] on pre "import { Inngest } from "inngest" ; import { realtimeMiddleware , channel , top…" at bounding box center [563, 500] width 661 height 679
copy span "middleware : [ realtimeMiddleware ()] ,"
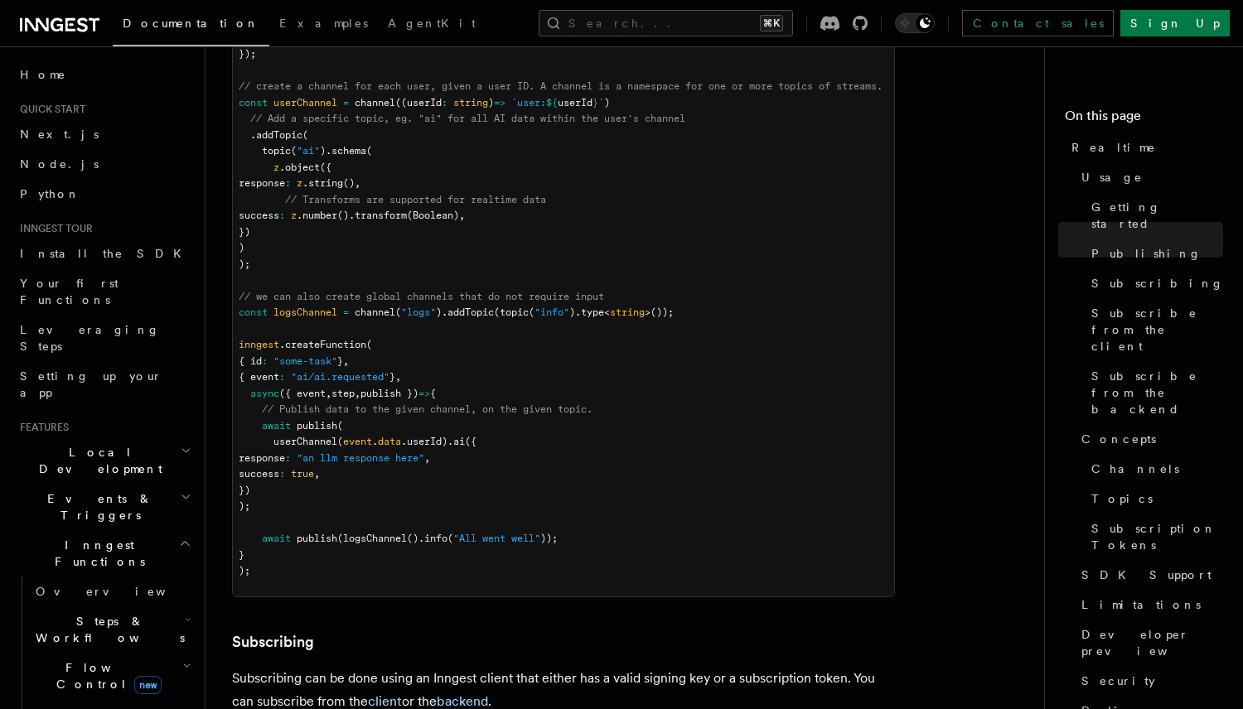
scroll to position [1350, 0]
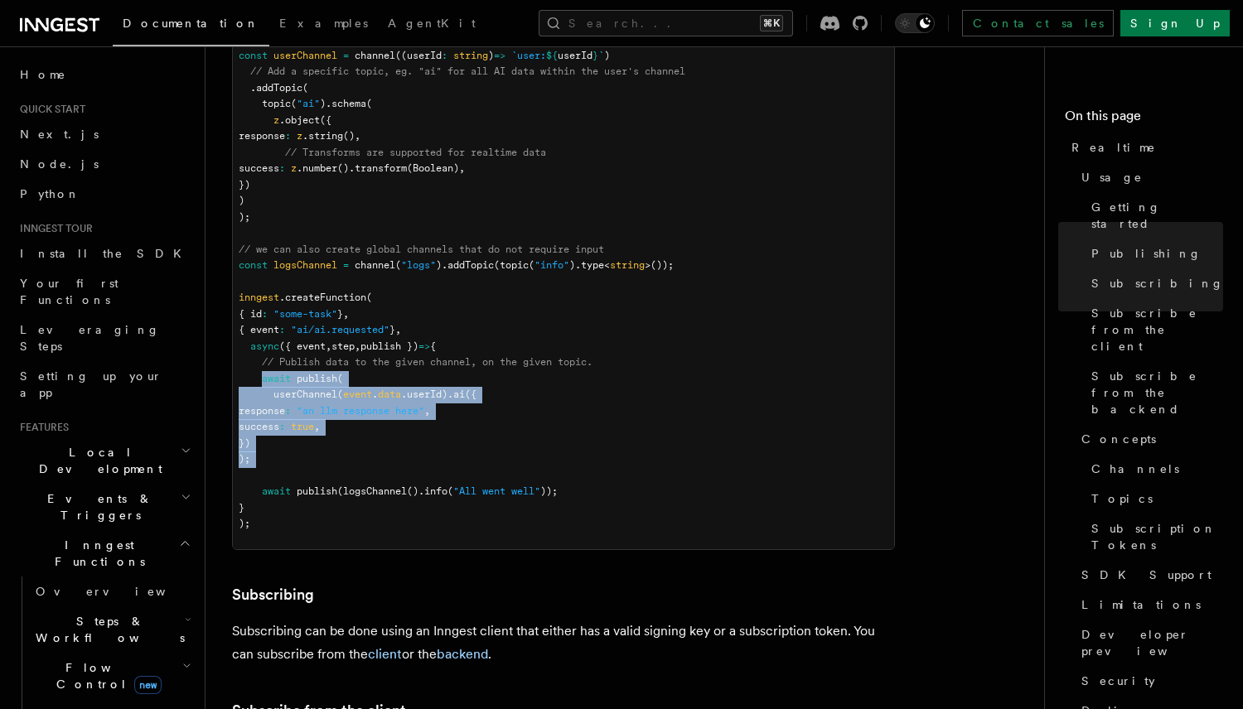
drag, startPoint x: 263, startPoint y: 330, endPoint x: 308, endPoint y: 420, distance: 101.2
click at [308, 420] on pre "import { Inngest } from "inngest" ; import { realtimeMiddleware , channel , top…" at bounding box center [563, 209] width 661 height 679
copy code "await publish ( userChannel ( event . data .userId) .ai ({ response : "an llm r…"
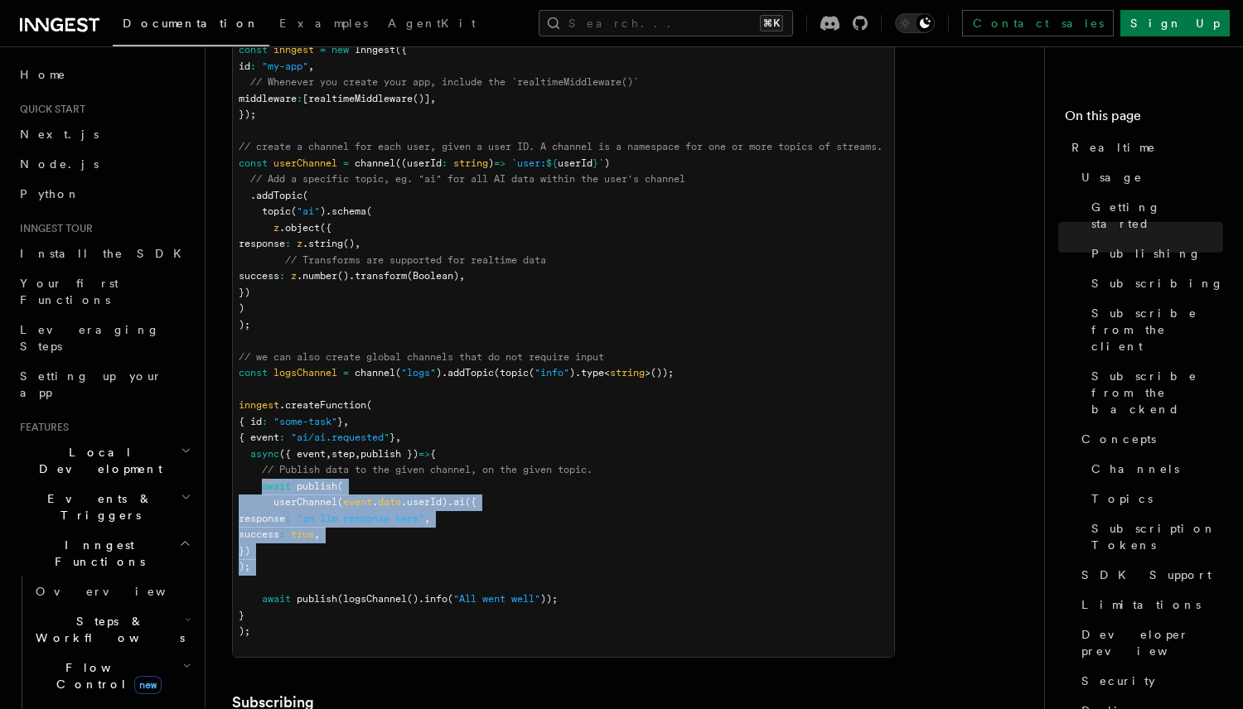
scroll to position [1282, 0]
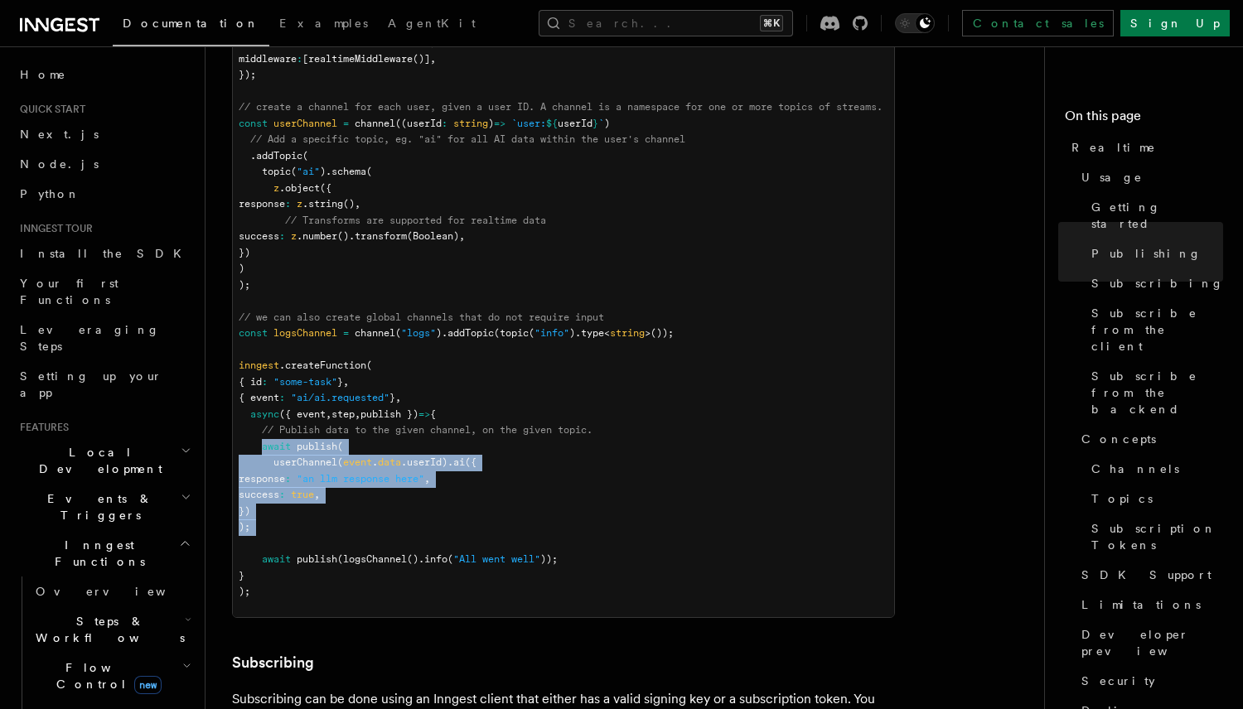
click at [574, 358] on pre "import { Inngest } from "inngest" ; import { realtimeMiddleware , channel , top…" at bounding box center [563, 277] width 661 height 679
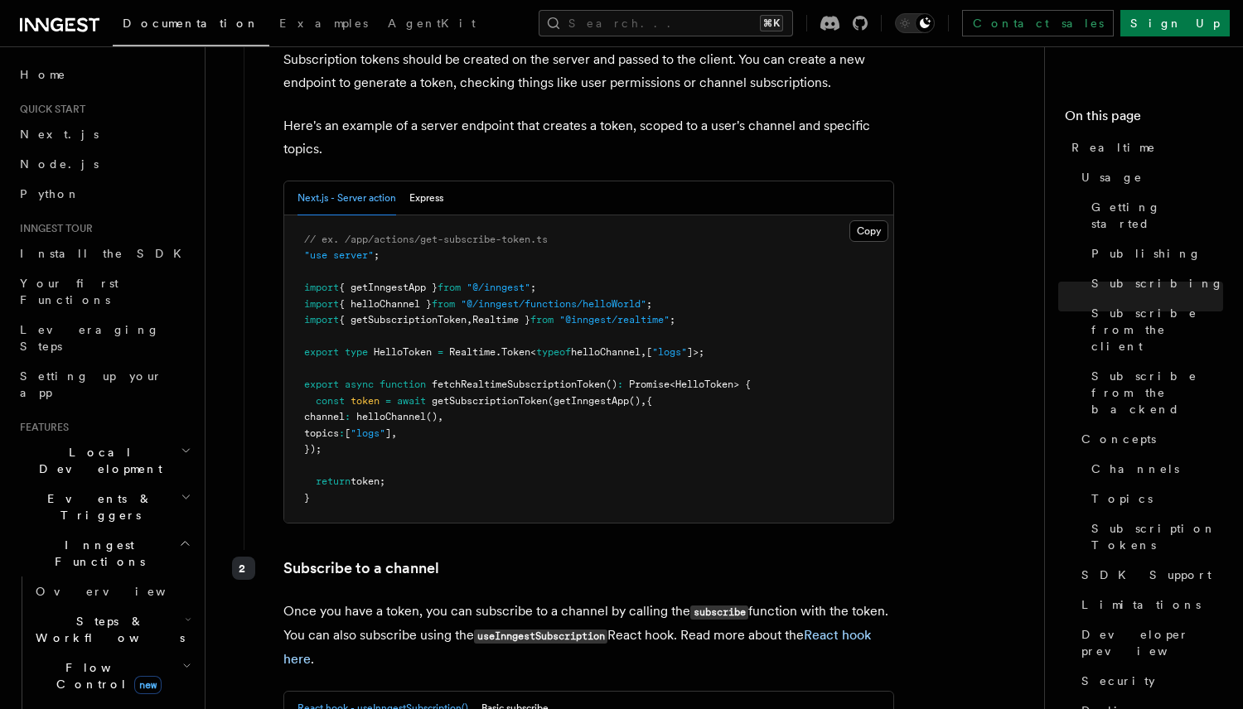
scroll to position [2355, 0]
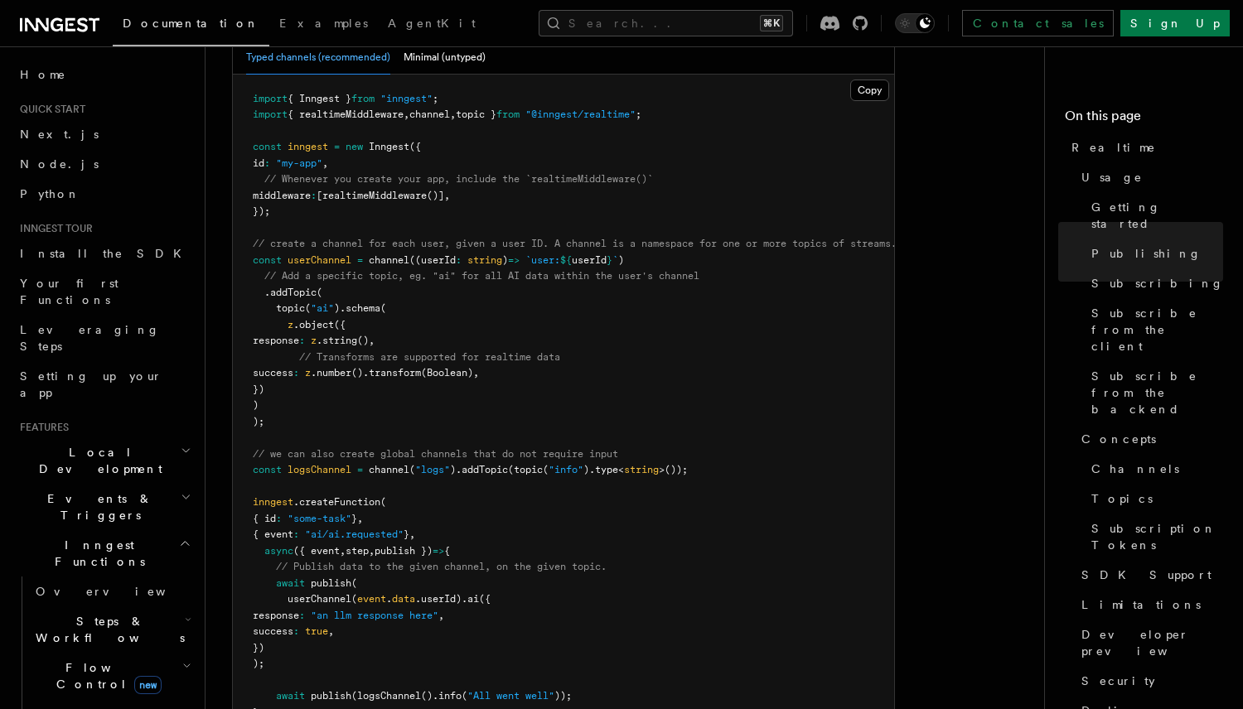
scroll to position [1138, 0]
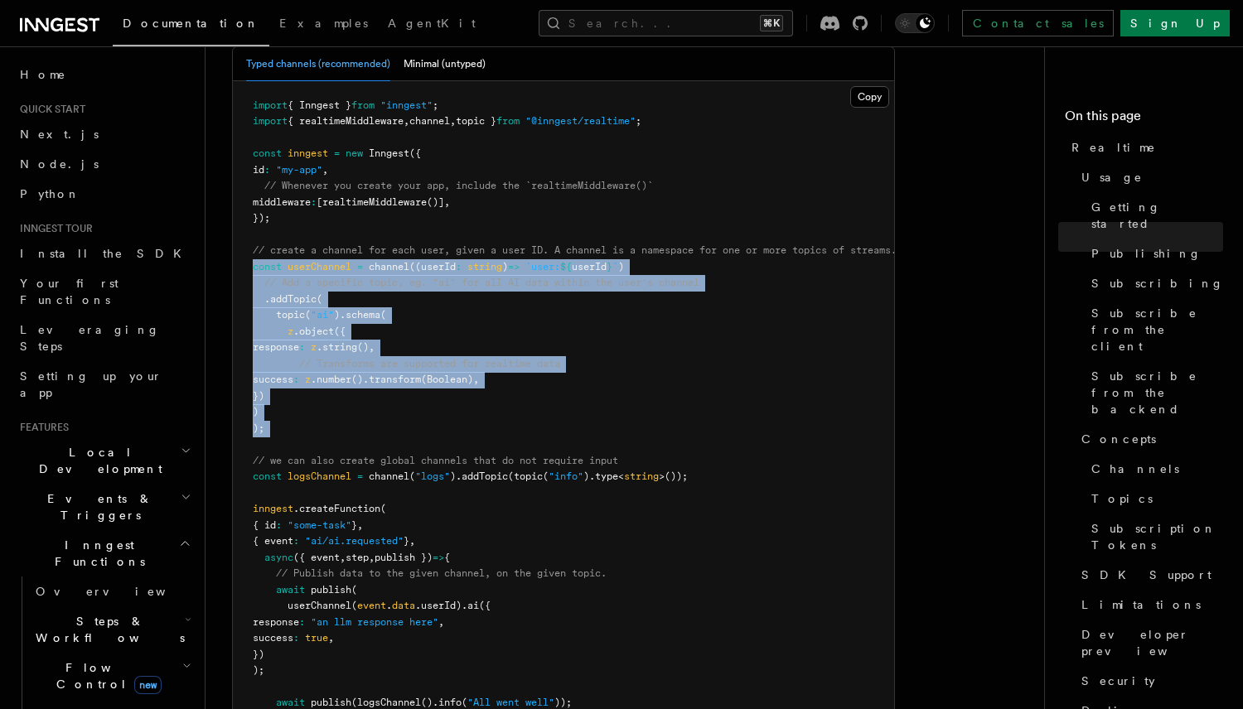
drag, startPoint x: 259, startPoint y: 222, endPoint x: 417, endPoint y: 391, distance: 231.0
click at [417, 391] on pre "import { Inngest } from "inngest" ; import { realtimeMiddleware , channel , top…" at bounding box center [563, 420] width 661 height 679
copy code "const userChannel = channel ((userId : string ) => `user: ${ userId } ` ) // Ad…"
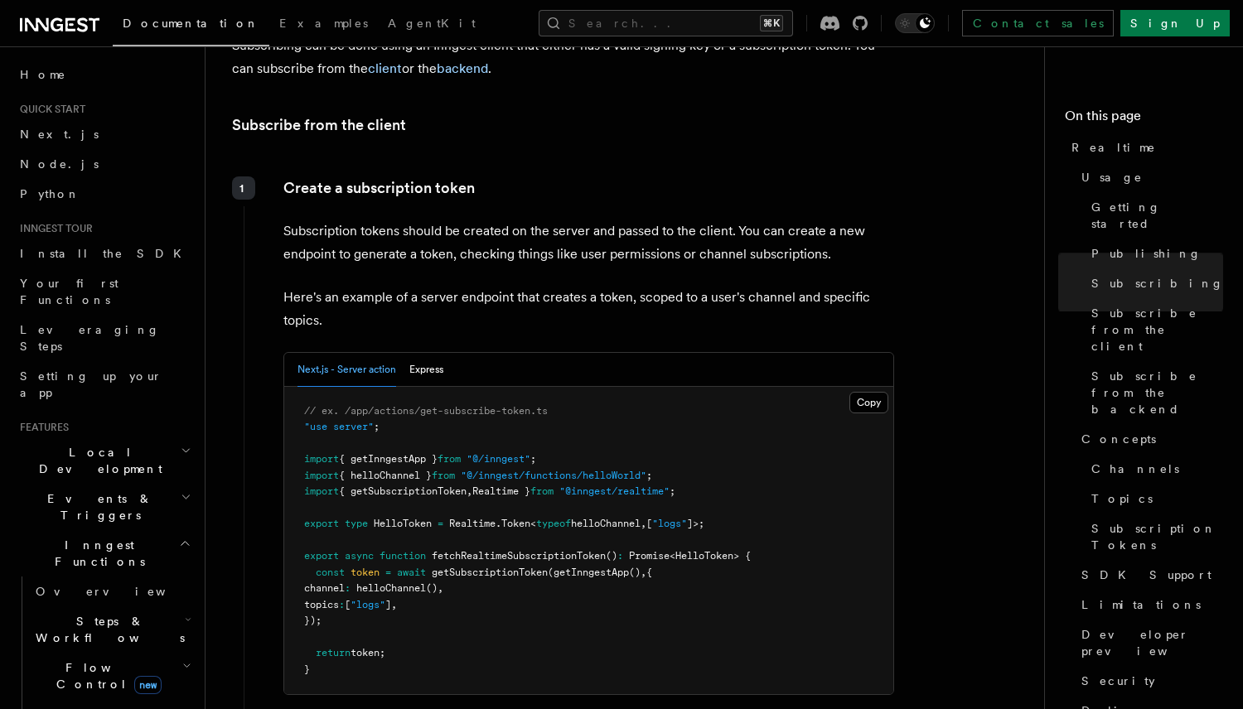
scroll to position [2033, 0]
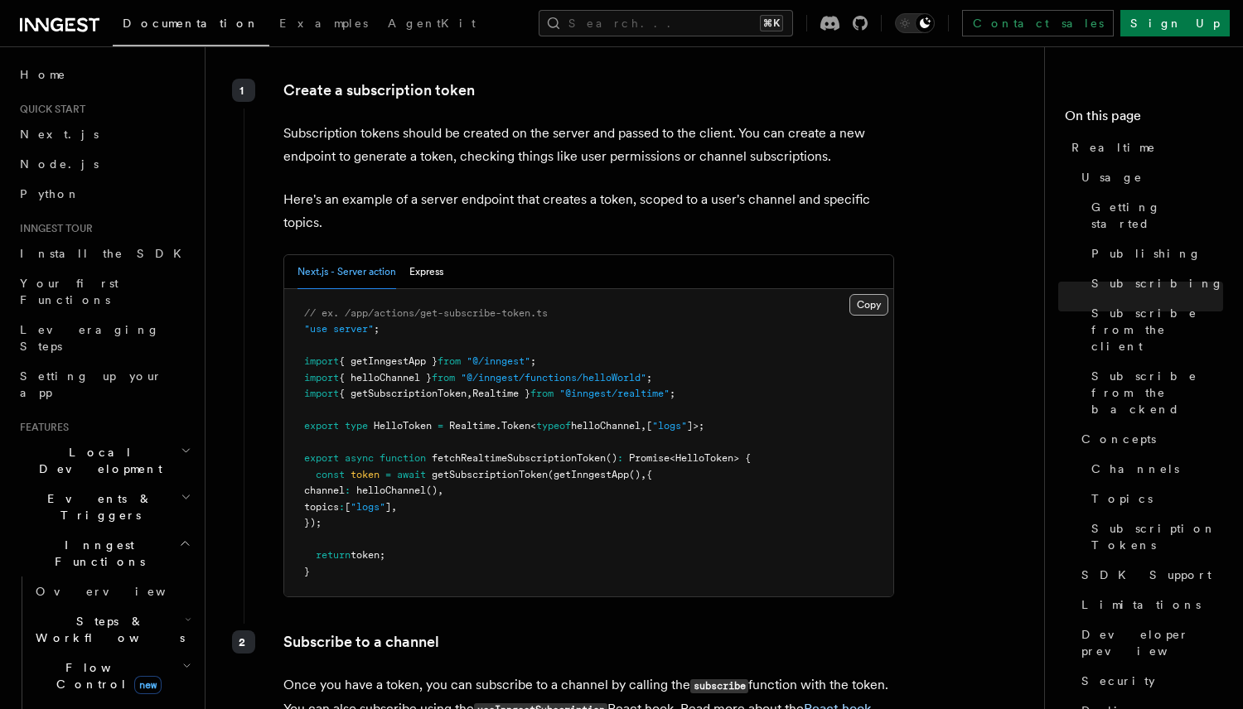
click at [874, 294] on button "Copy Copied" at bounding box center [868, 305] width 39 height 22
click at [432, 255] on button "Express" at bounding box center [426, 272] width 34 height 34
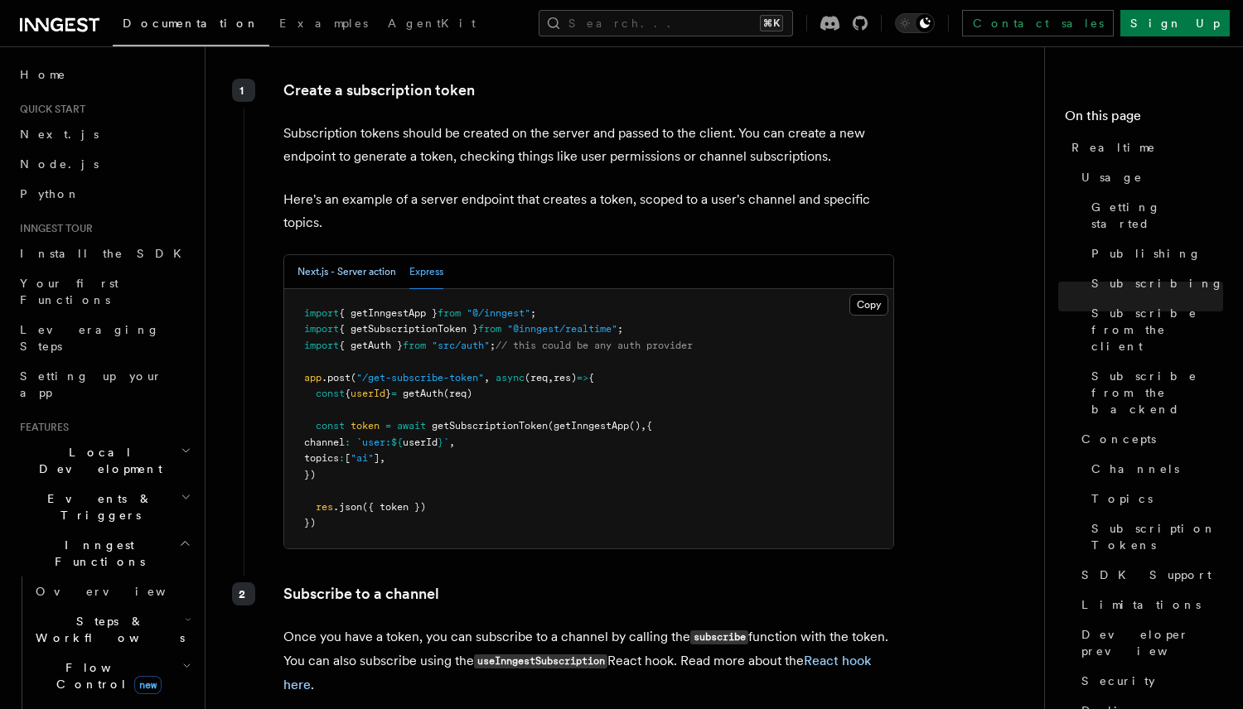
click at [348, 255] on button "Next.js - Server action" at bounding box center [346, 272] width 99 height 34
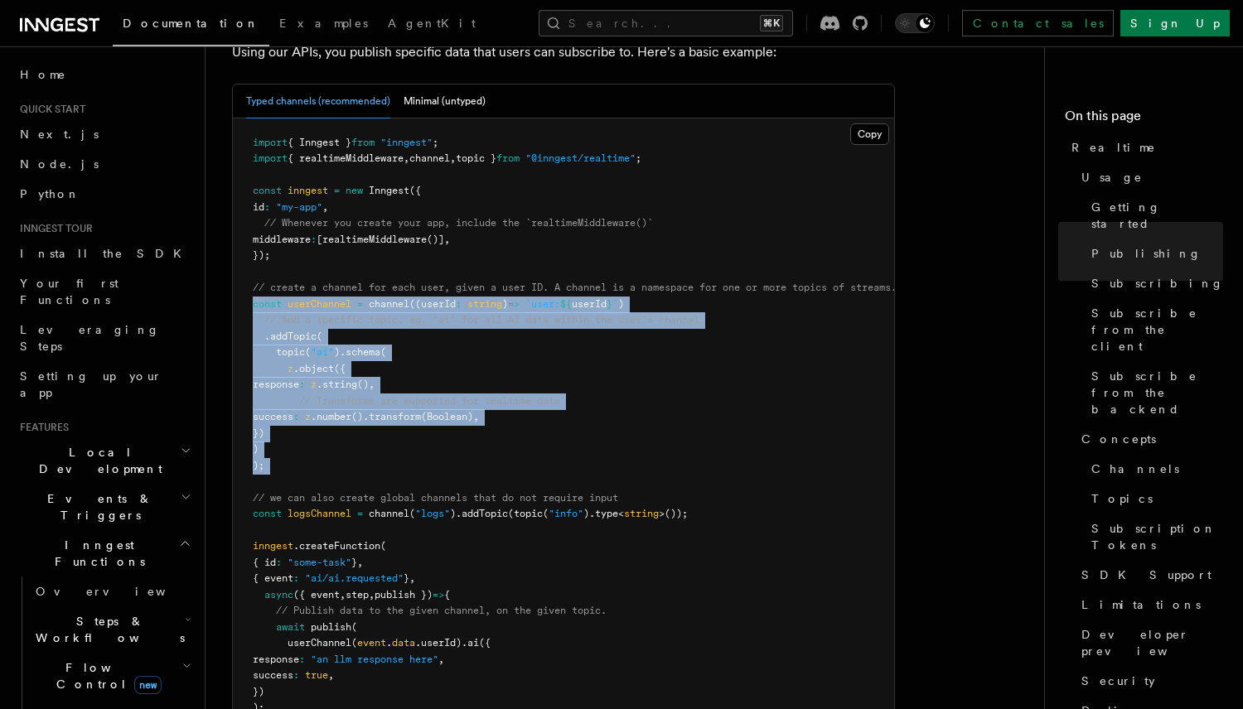
scroll to position [963, 0]
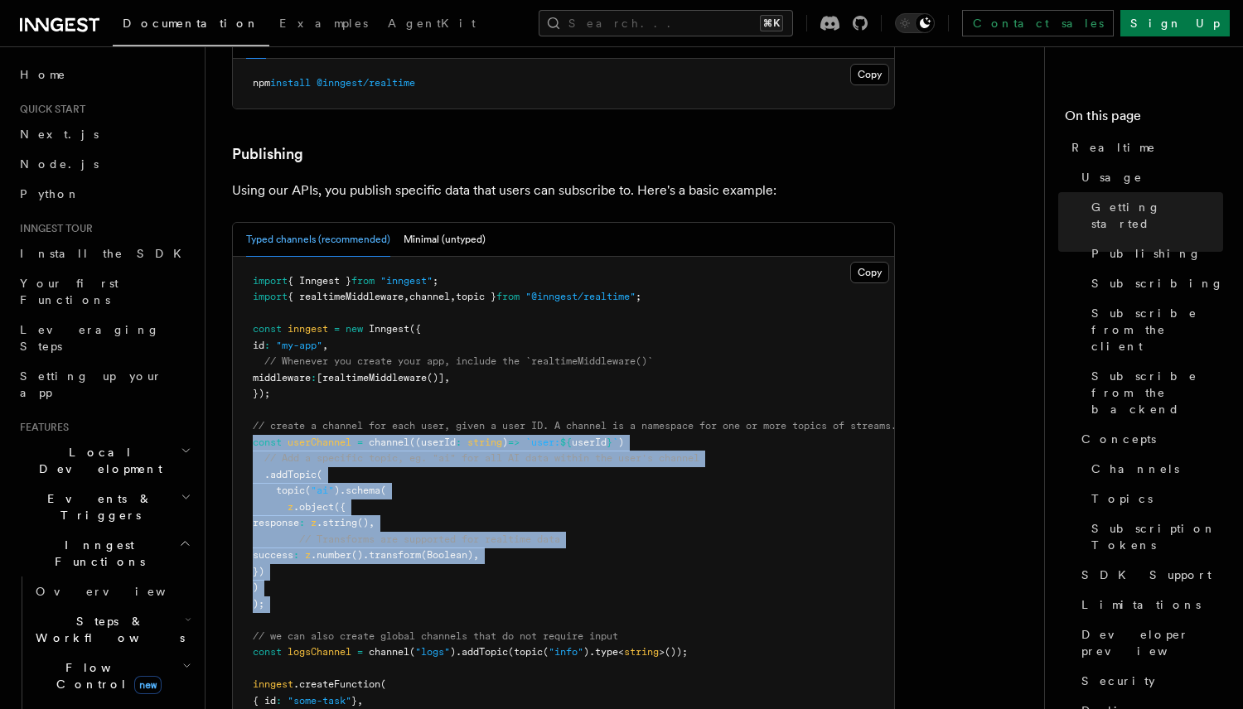
click at [367, 352] on pre "import { Inngest } from "inngest" ; import { realtimeMiddleware , channel , top…" at bounding box center [563, 596] width 661 height 679
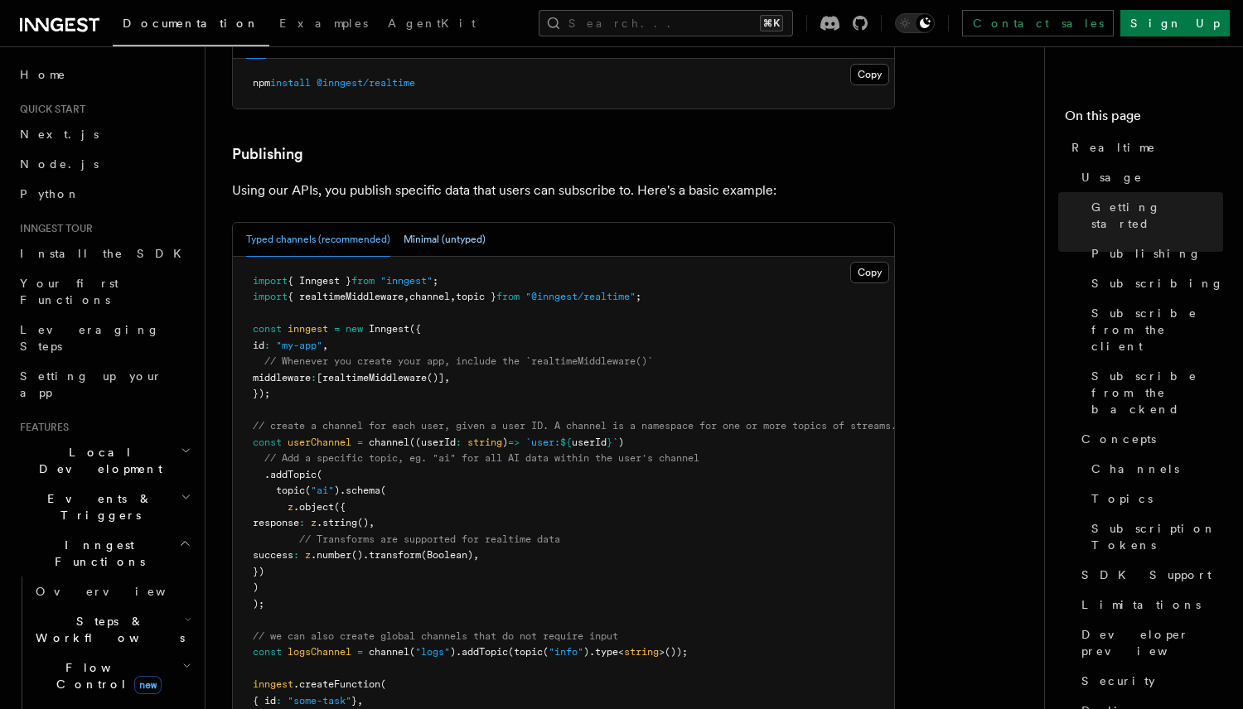
click at [446, 223] on button "Minimal (untyped)" at bounding box center [444, 240] width 82 height 34
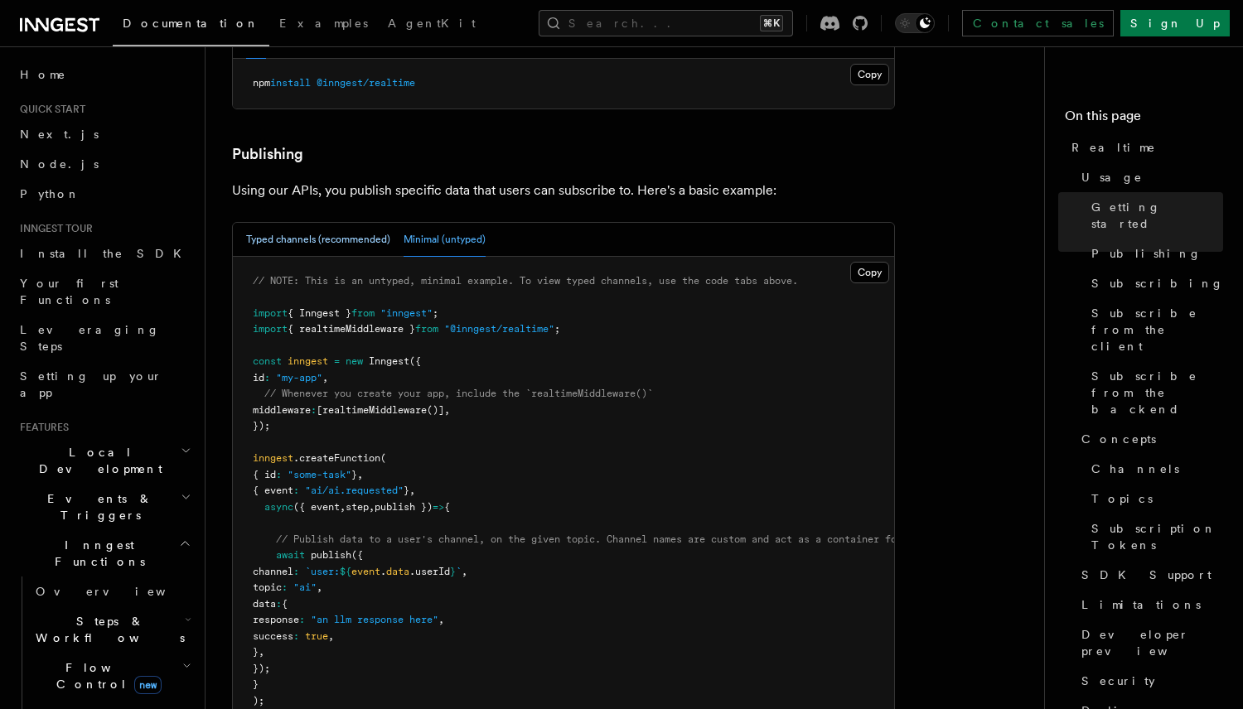
click at [347, 223] on button "Typed channels (recommended)" at bounding box center [318, 240] width 144 height 34
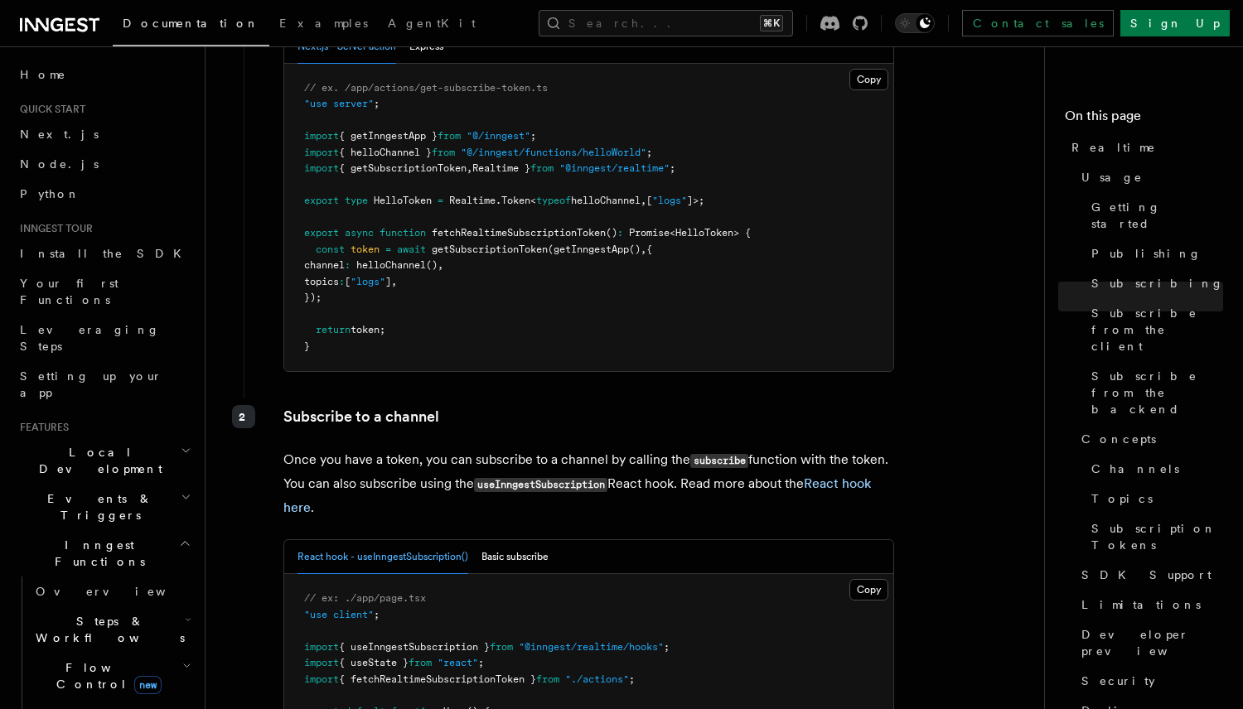
scroll to position [2514, 0]
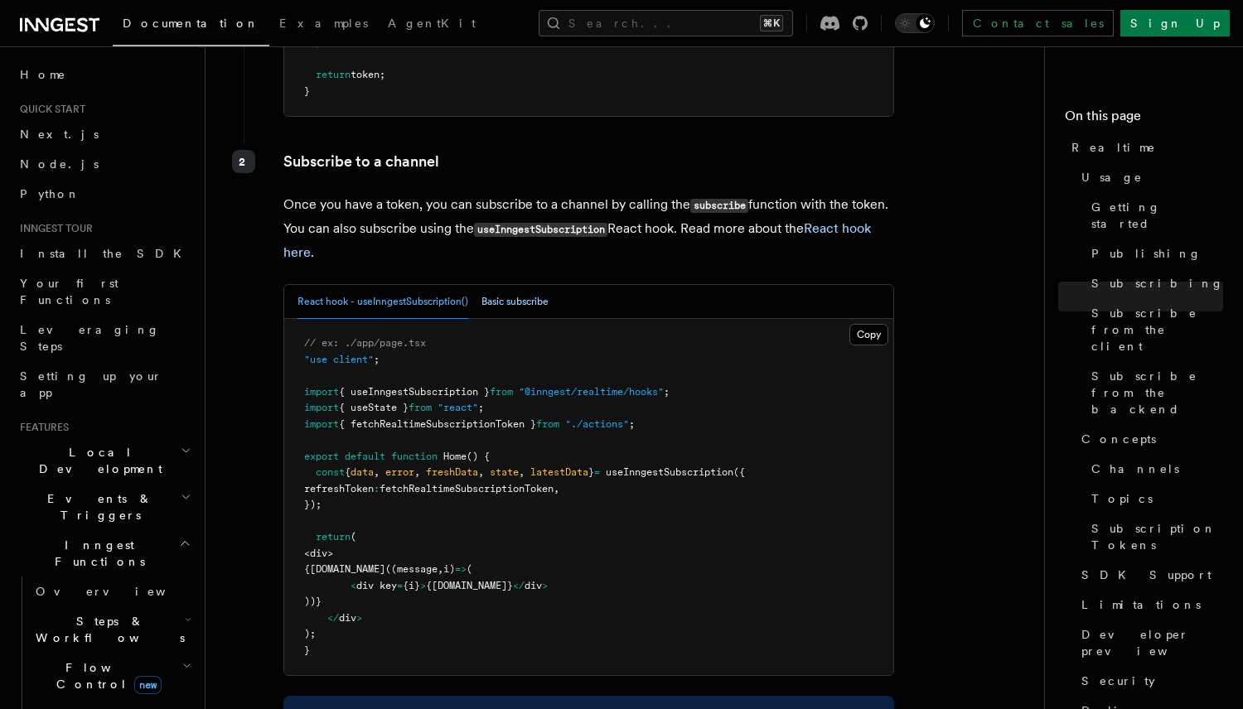
click at [517, 285] on button "Basic subscribe" at bounding box center [514, 302] width 67 height 34
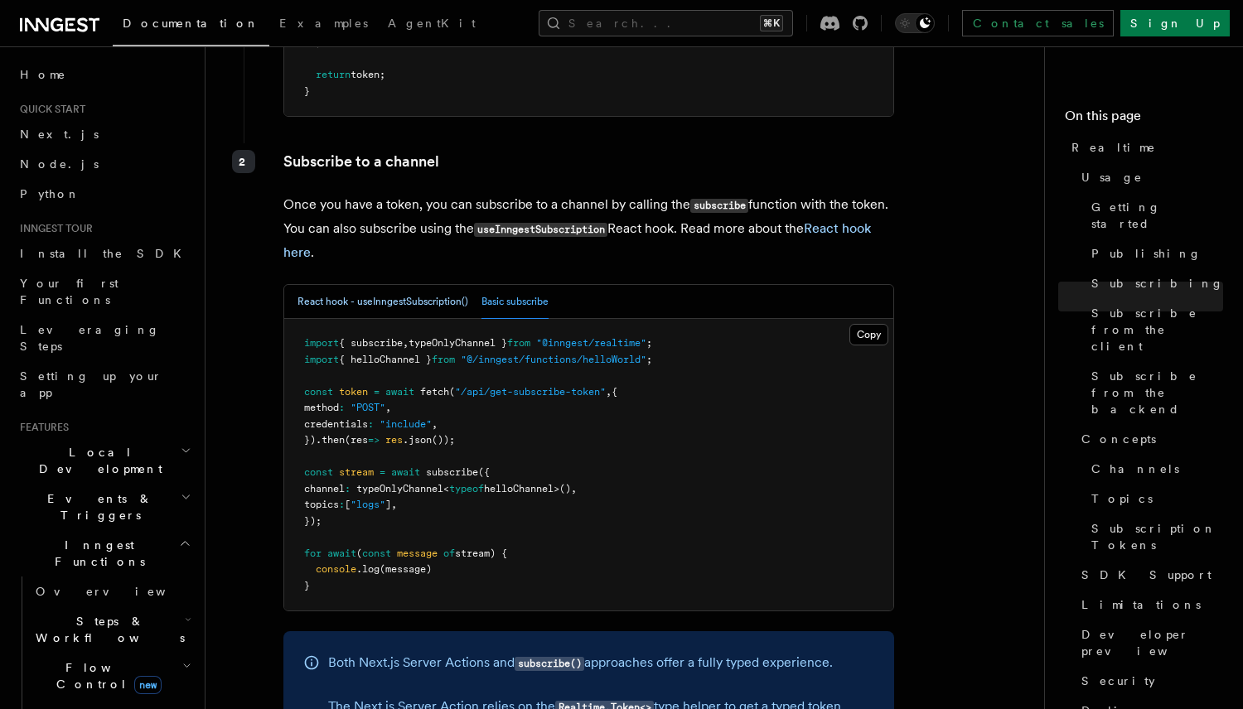
click at [399, 285] on button "React hook - useInngestSubscription()" at bounding box center [382, 302] width 171 height 34
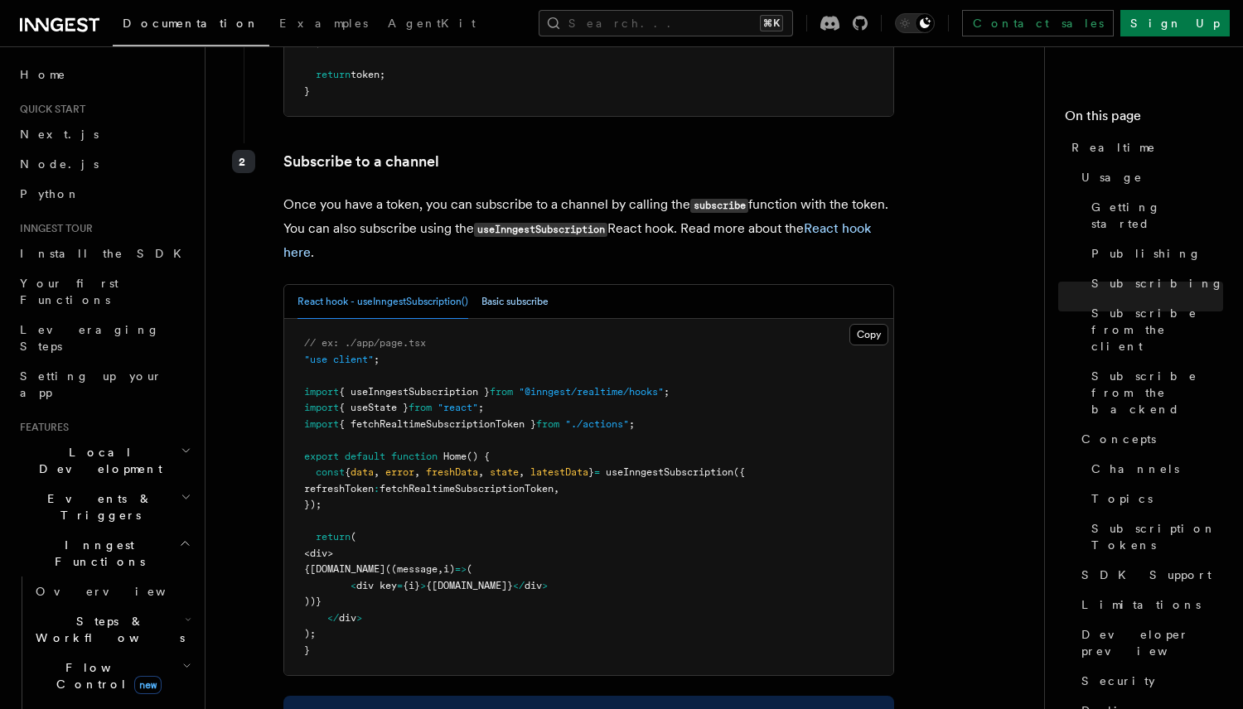
click at [538, 285] on button "Basic subscribe" at bounding box center [514, 302] width 67 height 34
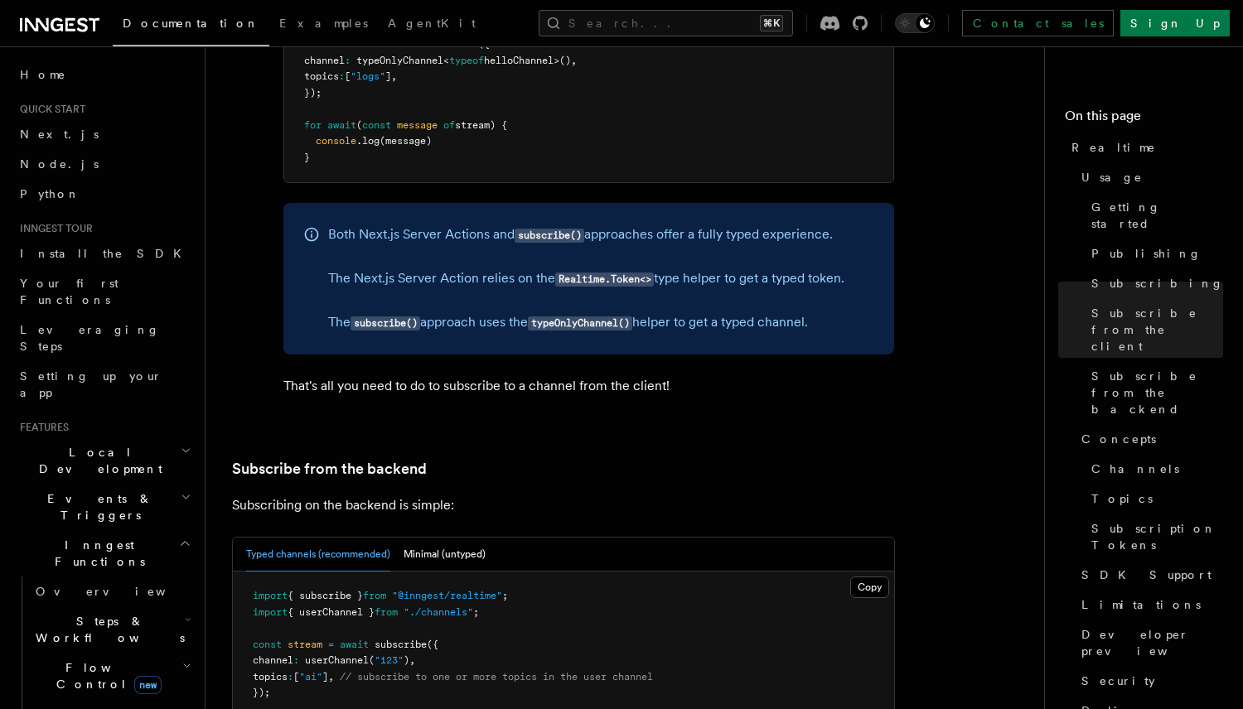
scroll to position [3166, 0]
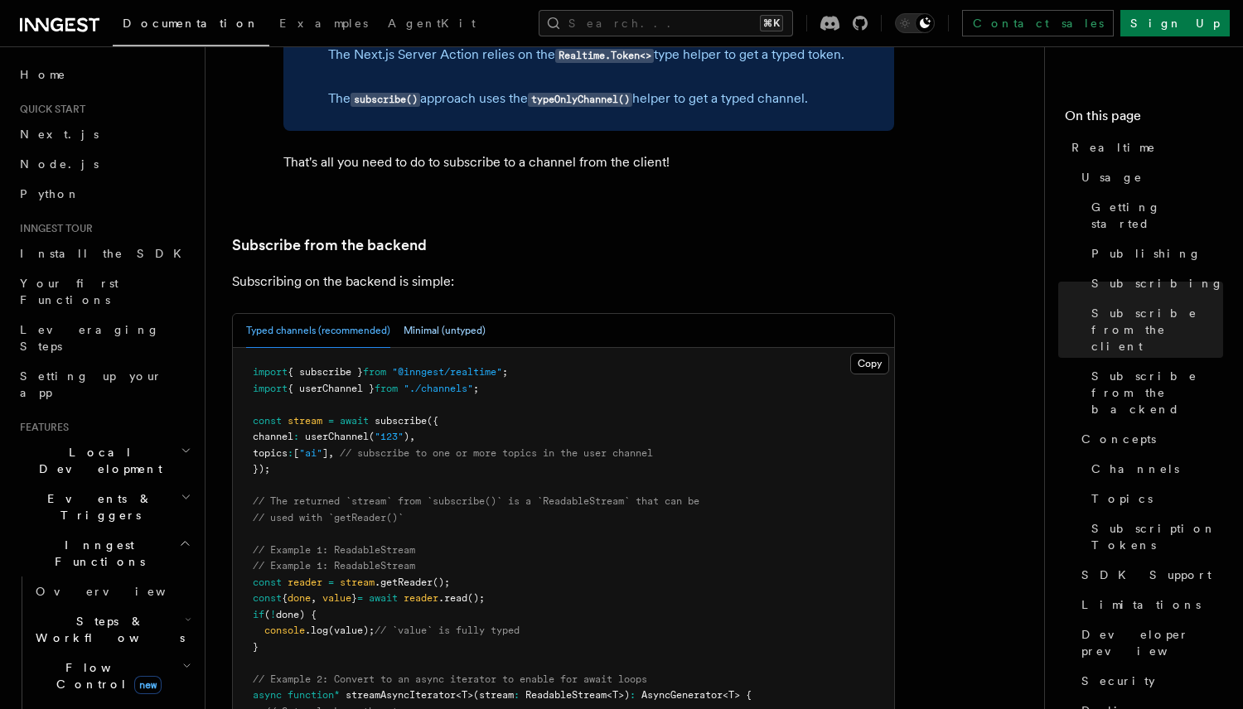
click at [441, 314] on button "Minimal (untyped)" at bounding box center [444, 331] width 82 height 34
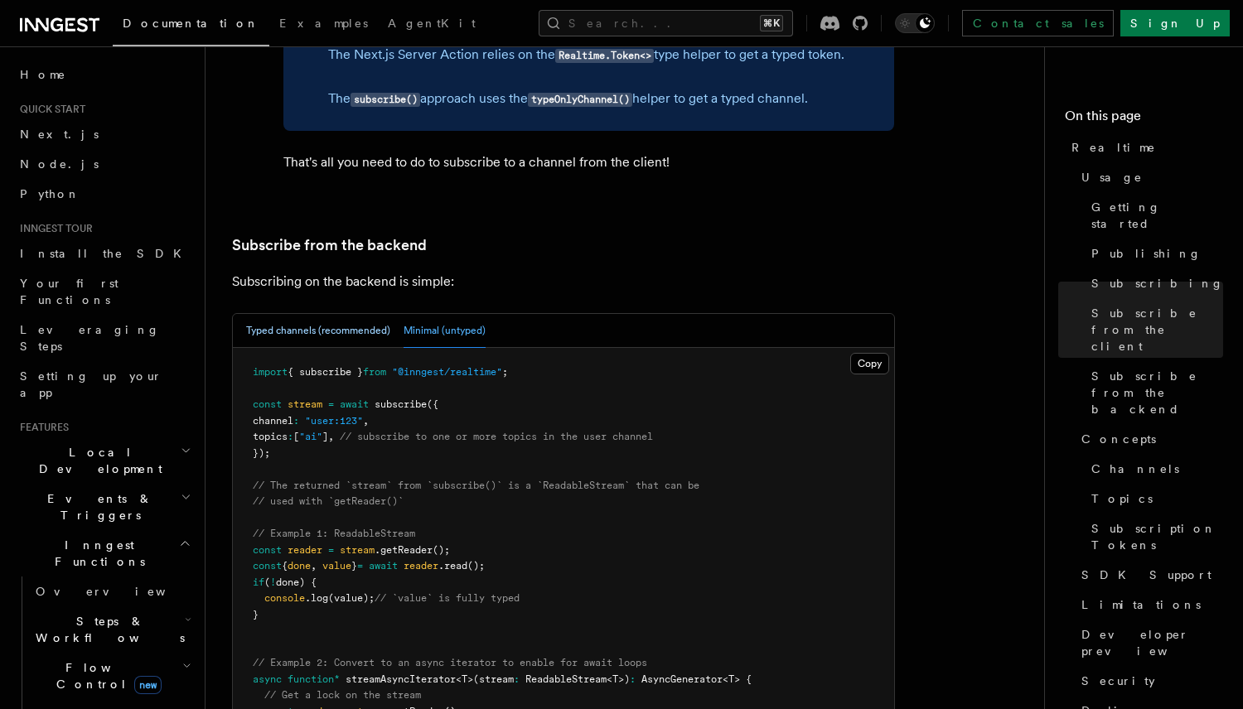
click at [341, 314] on button "Typed channels (recommended)" at bounding box center [318, 331] width 144 height 34
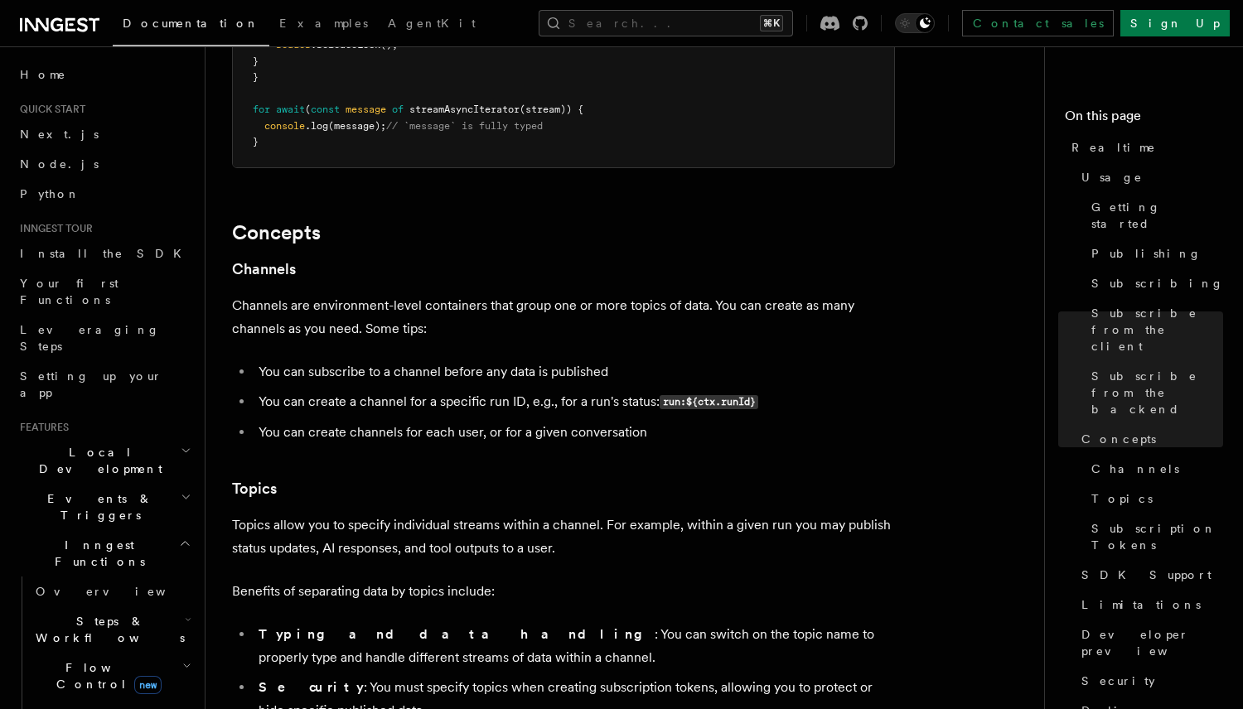
scroll to position [4600, 0]
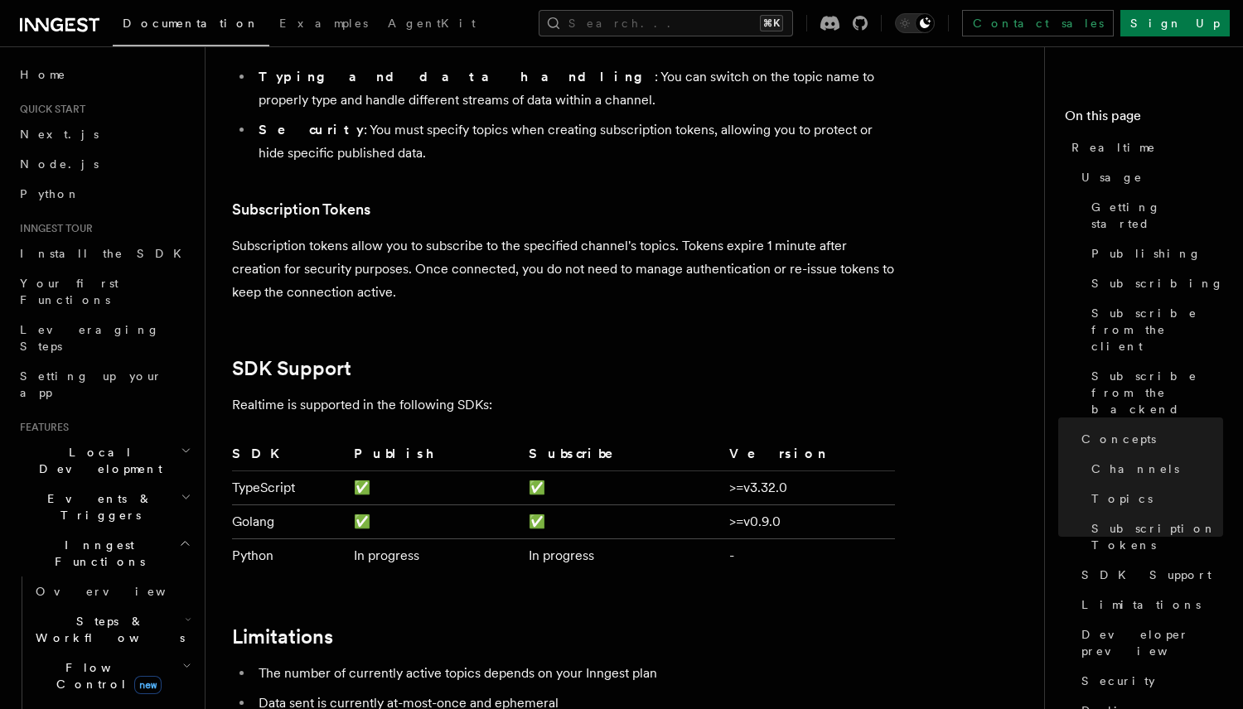
click at [593, 234] on p "Subscription tokens allow you to subscribe to the specified channel's topics. T…" at bounding box center [563, 269] width 663 height 70
